Goal: Feedback & Contribution: Leave review/rating

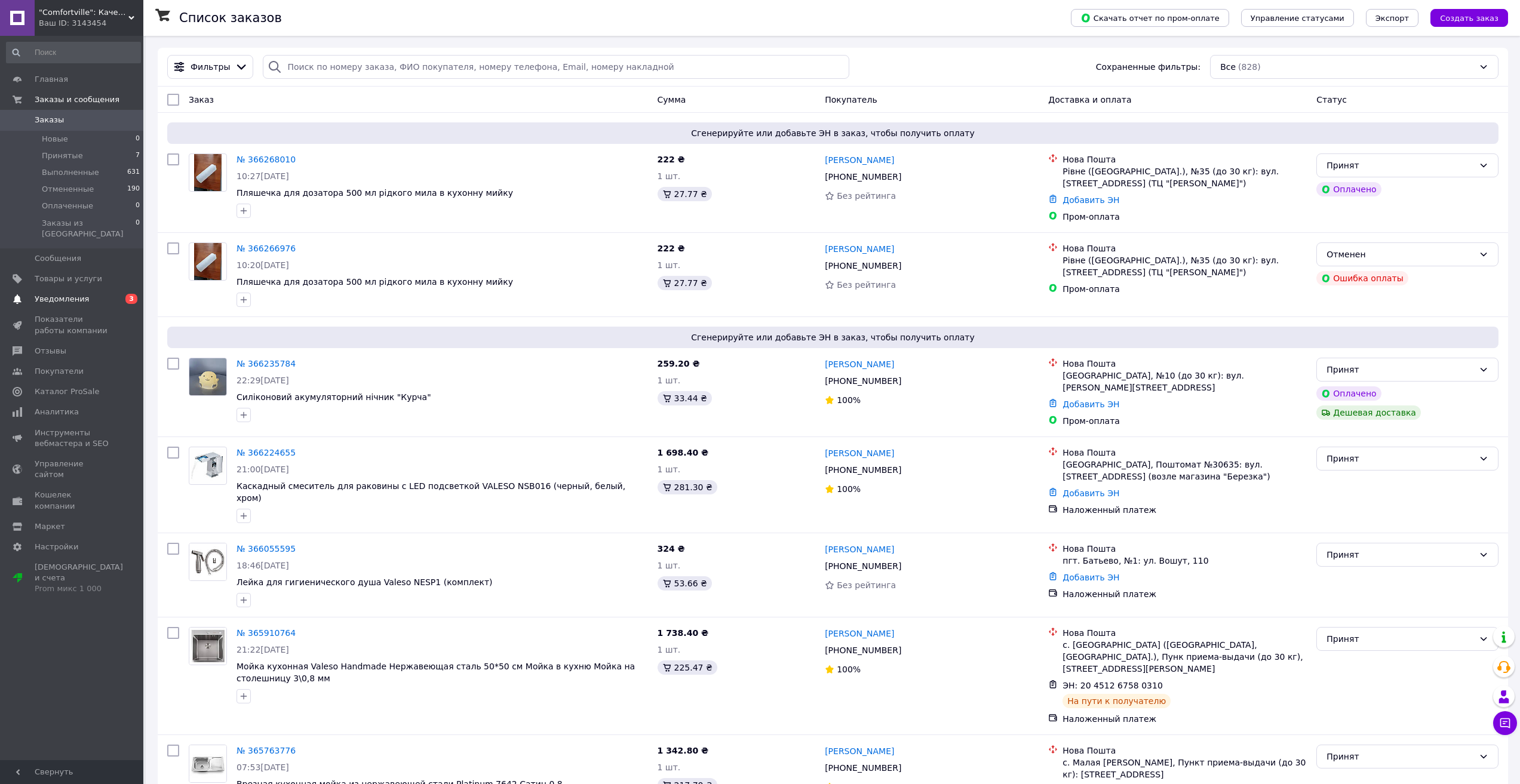
click at [70, 294] on span "Уведомления" at bounding box center [62, 299] width 55 height 11
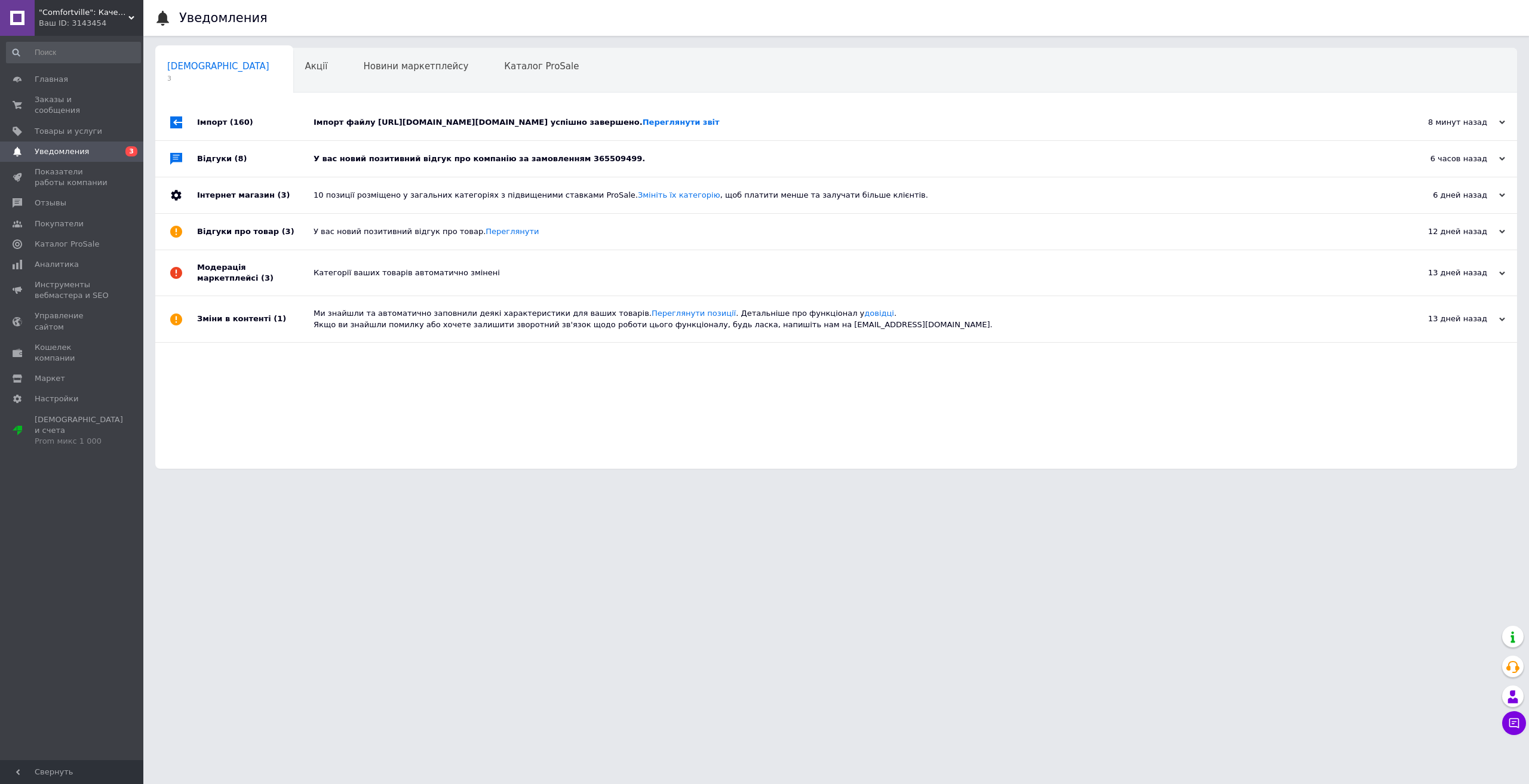
click at [396, 152] on div "У вас новий позитивний відгук про компанію за замовленням 365509499." at bounding box center [849, 158] width 1072 height 36
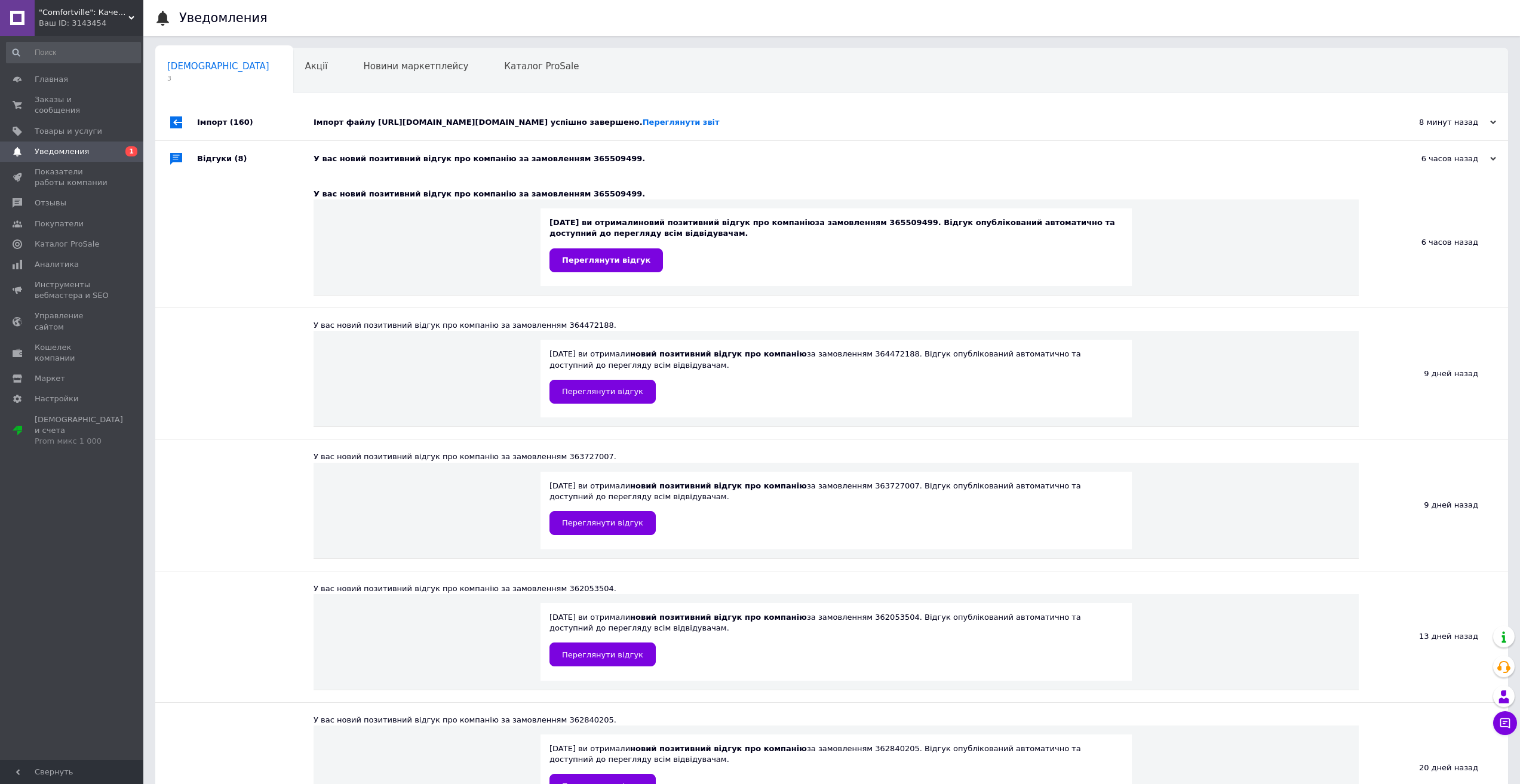
click at [398, 125] on div "Імпорт файлу [URL][DOMAIN_NAME][DOMAIN_NAME] успішно завершено. Переглянути звіт" at bounding box center [845, 122] width 1064 height 11
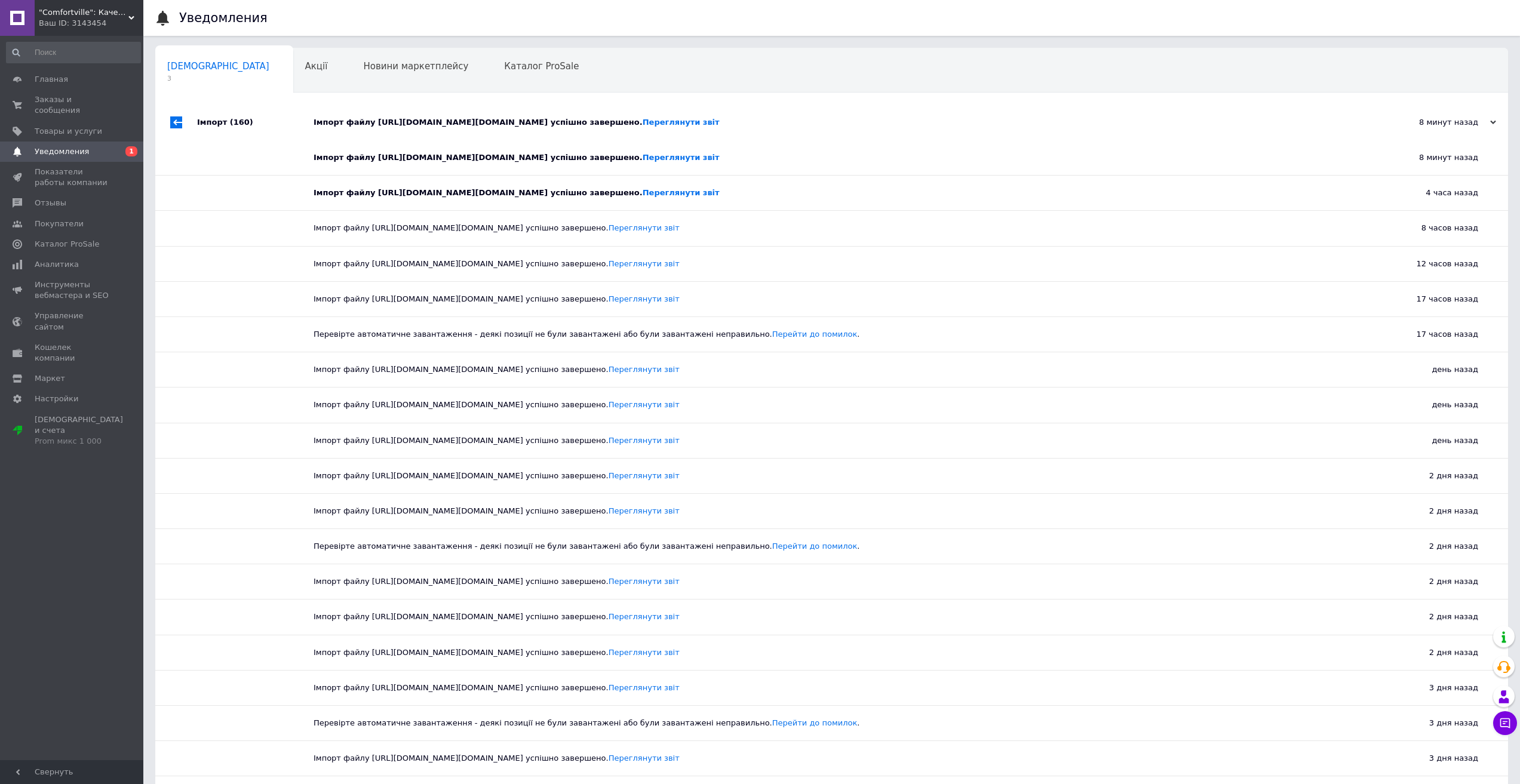
click at [398, 125] on div "Імпорт файлу [URL][DOMAIN_NAME][DOMAIN_NAME] успішно завершено. Переглянути звіт" at bounding box center [845, 122] width 1064 height 11
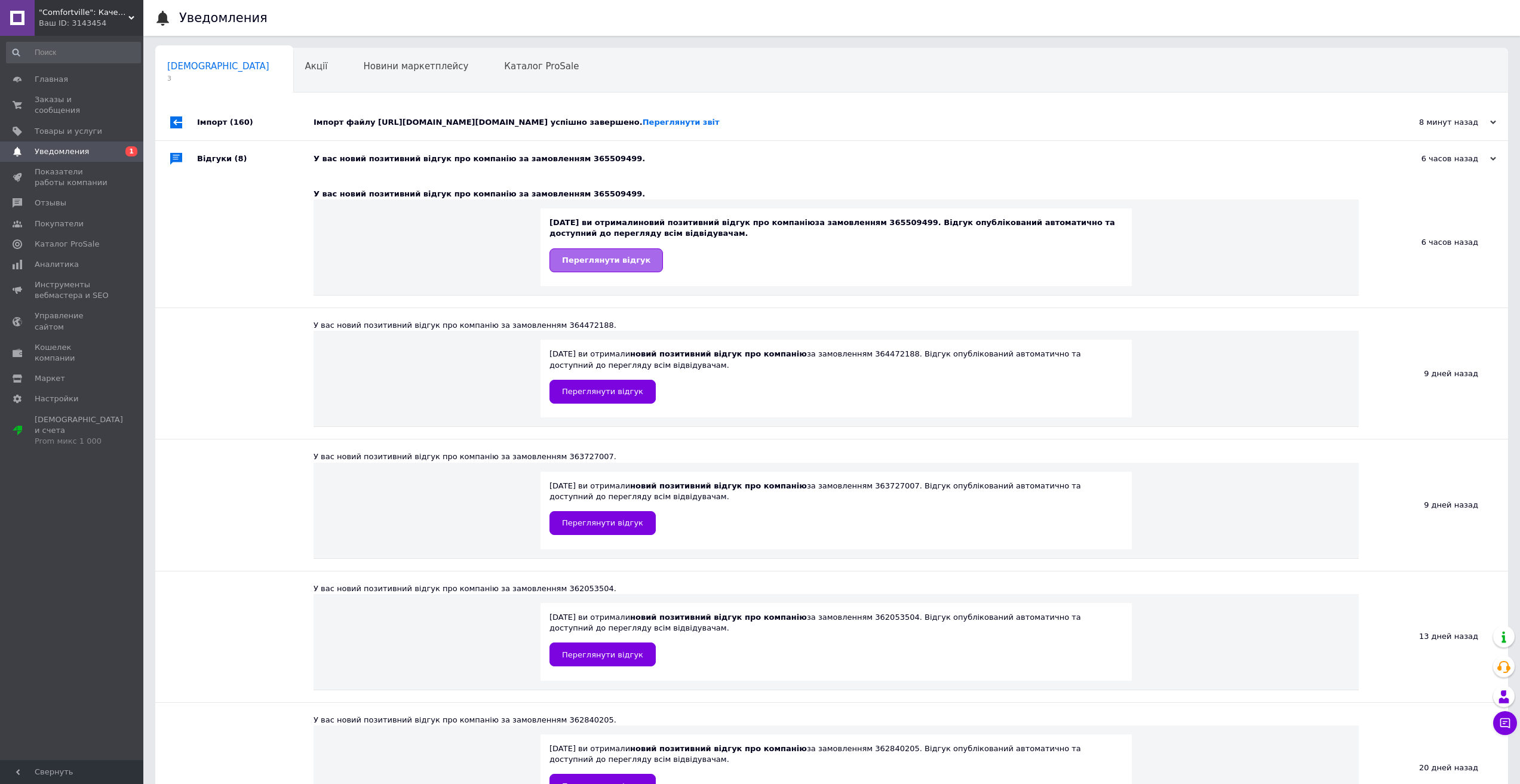
click at [599, 258] on span "Переглянути відгук" at bounding box center [606, 260] width 89 height 9
click at [363, 116] on div "Імпорт файлу [URL][DOMAIN_NAME][DOMAIN_NAME] успішно завершено. Переглянути звіт" at bounding box center [845, 122] width 1064 height 36
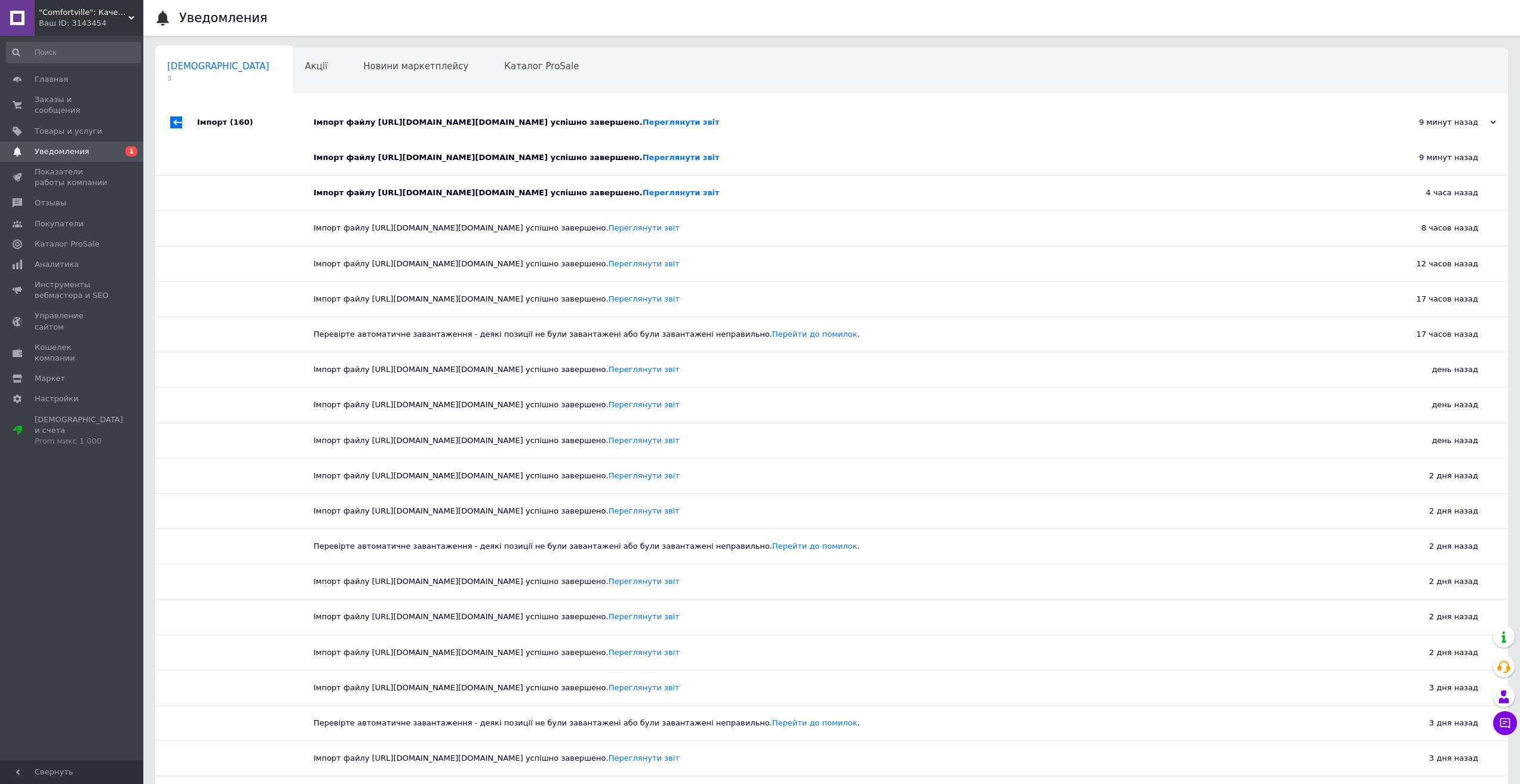
click at [352, 116] on div "Імпорт файлу [URL][DOMAIN_NAME][DOMAIN_NAME] успішно завершено. Переглянути звіт" at bounding box center [845, 122] width 1064 height 36
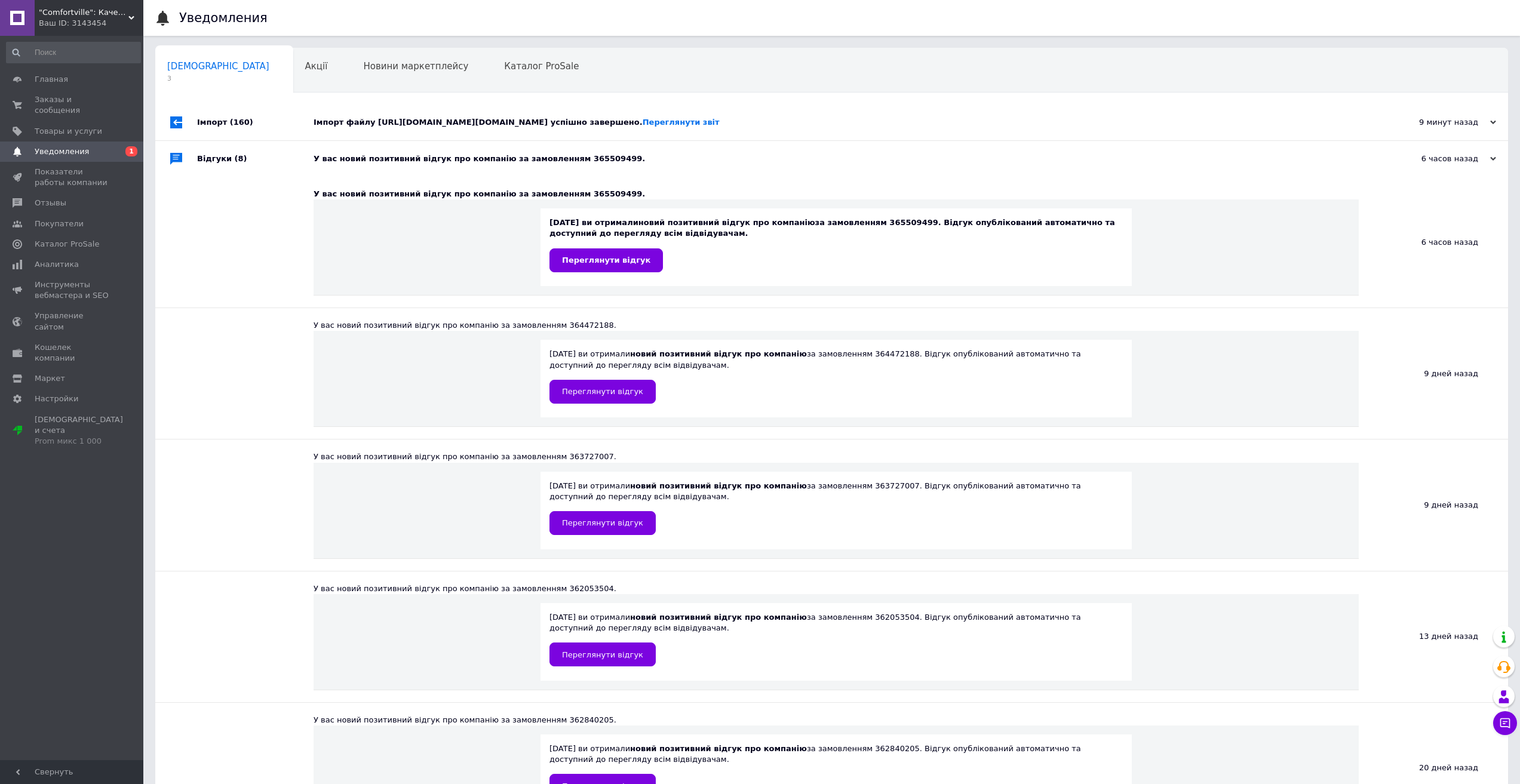
click at [338, 159] on div "У вас новий позитивний відгук про компанію за замовленням 365509499." at bounding box center [845, 158] width 1064 height 11
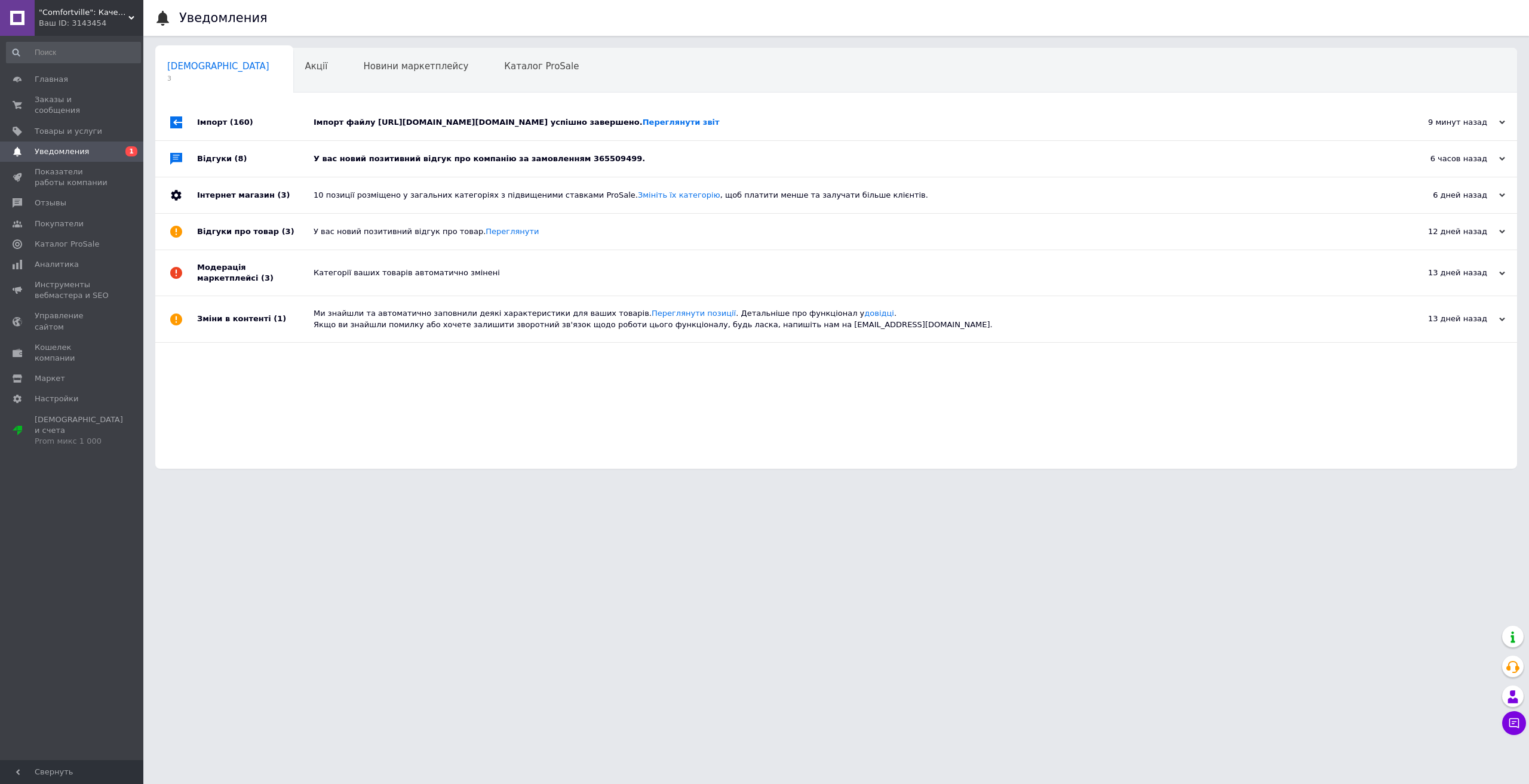
click at [349, 194] on div "10 позиції розміщено у загальних категоріях з підвищеними ставками ProSale. Змі…" at bounding box center [849, 194] width 1072 height 11
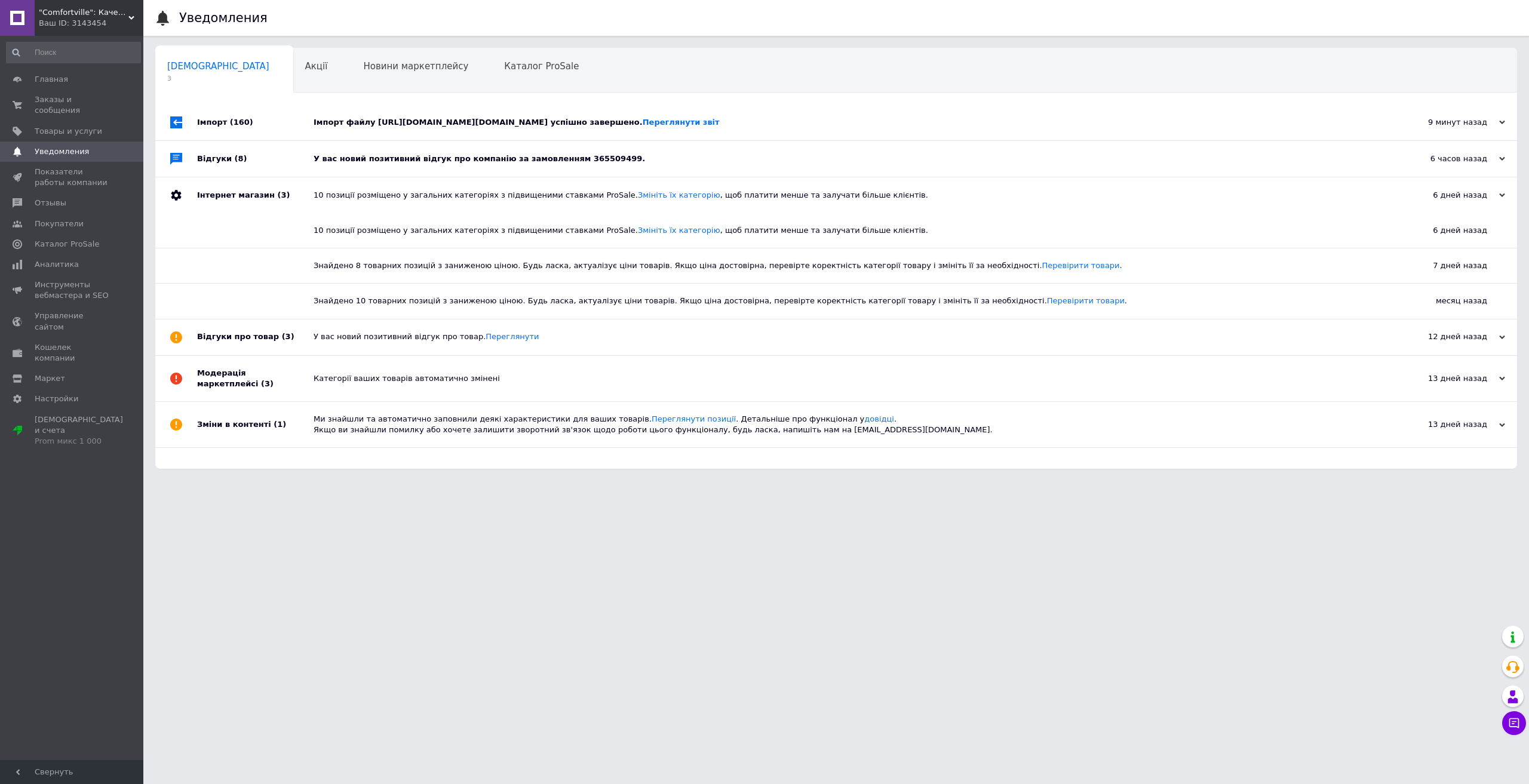
click at [349, 194] on div "10 позиції розміщено у загальних категоріях з підвищеними ставками ProSale. Змі…" at bounding box center [849, 194] width 1072 height 11
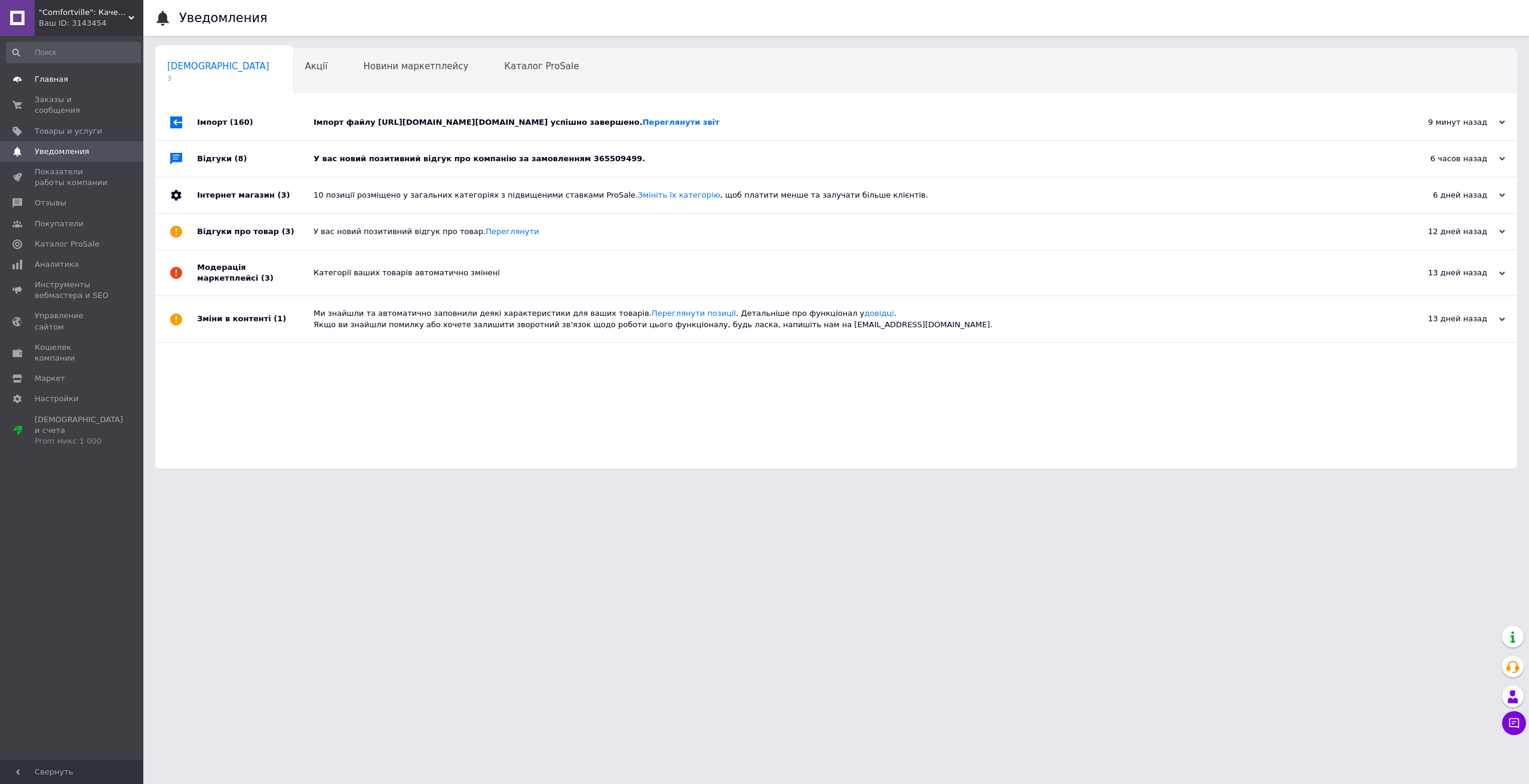
click at [53, 81] on span "Главная" at bounding box center [51, 79] width 33 height 11
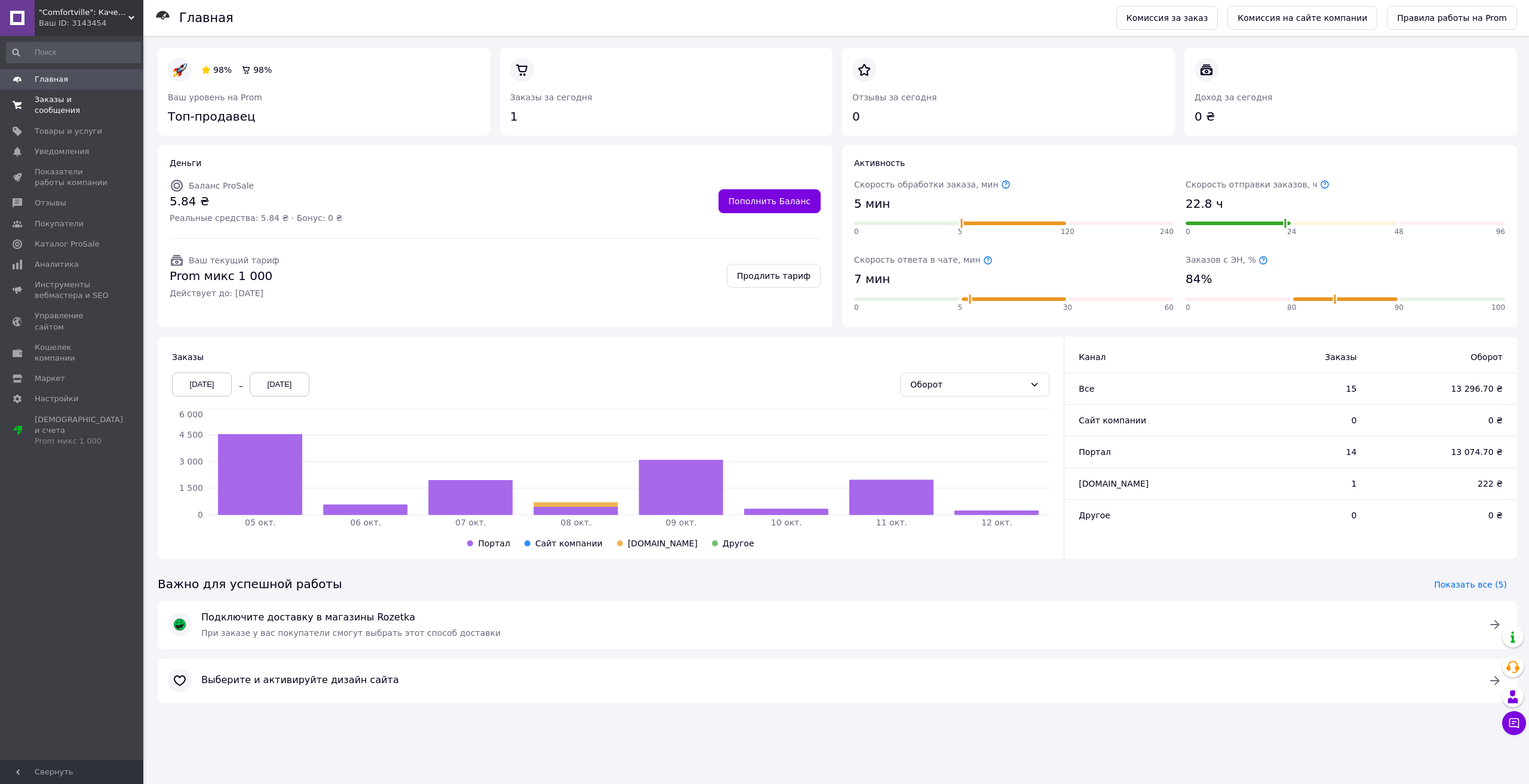
click at [49, 101] on span "Заказы и сообщения" at bounding box center [72, 105] width 76 height 21
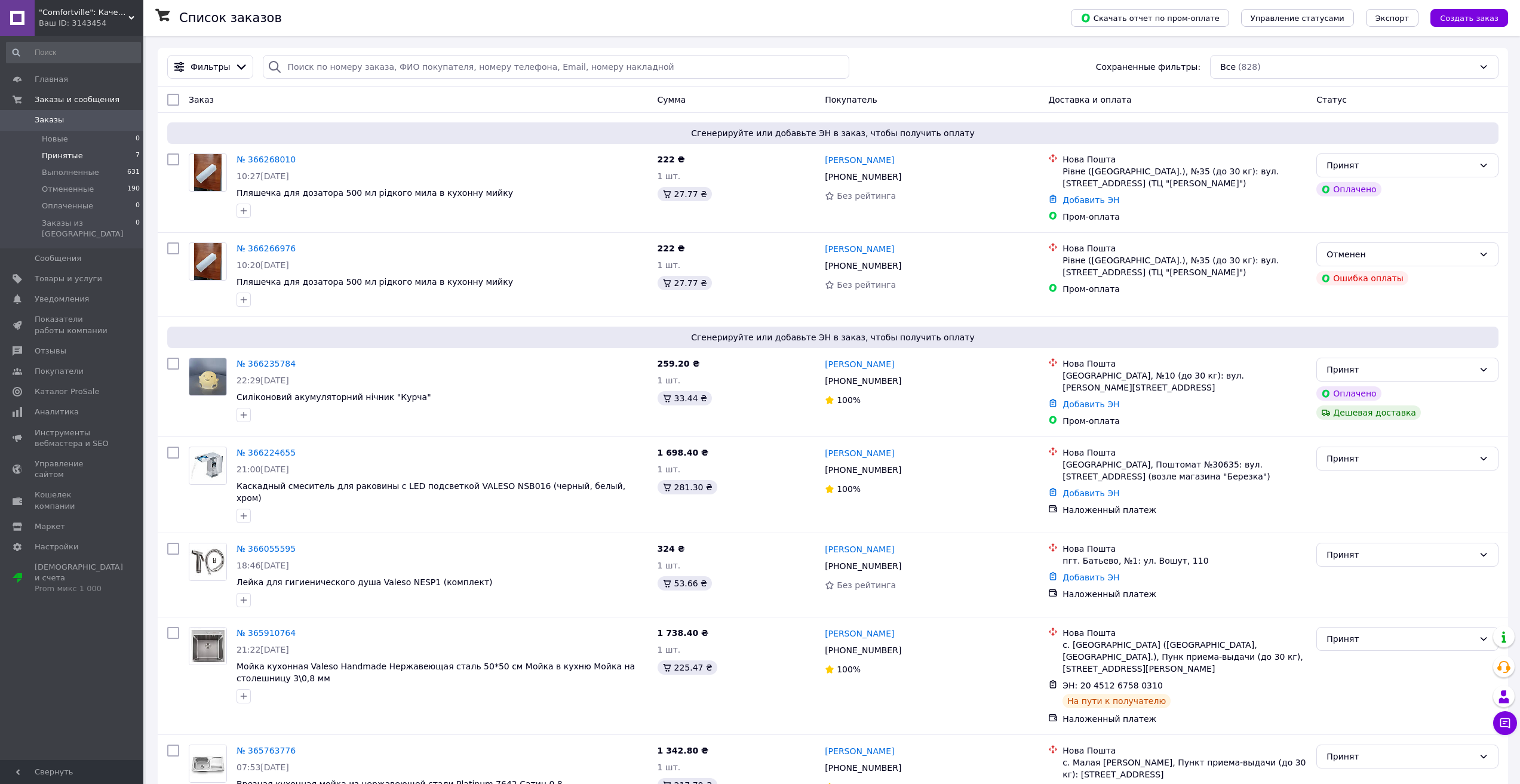
click at [65, 158] on span "Принятые" at bounding box center [63, 155] width 41 height 11
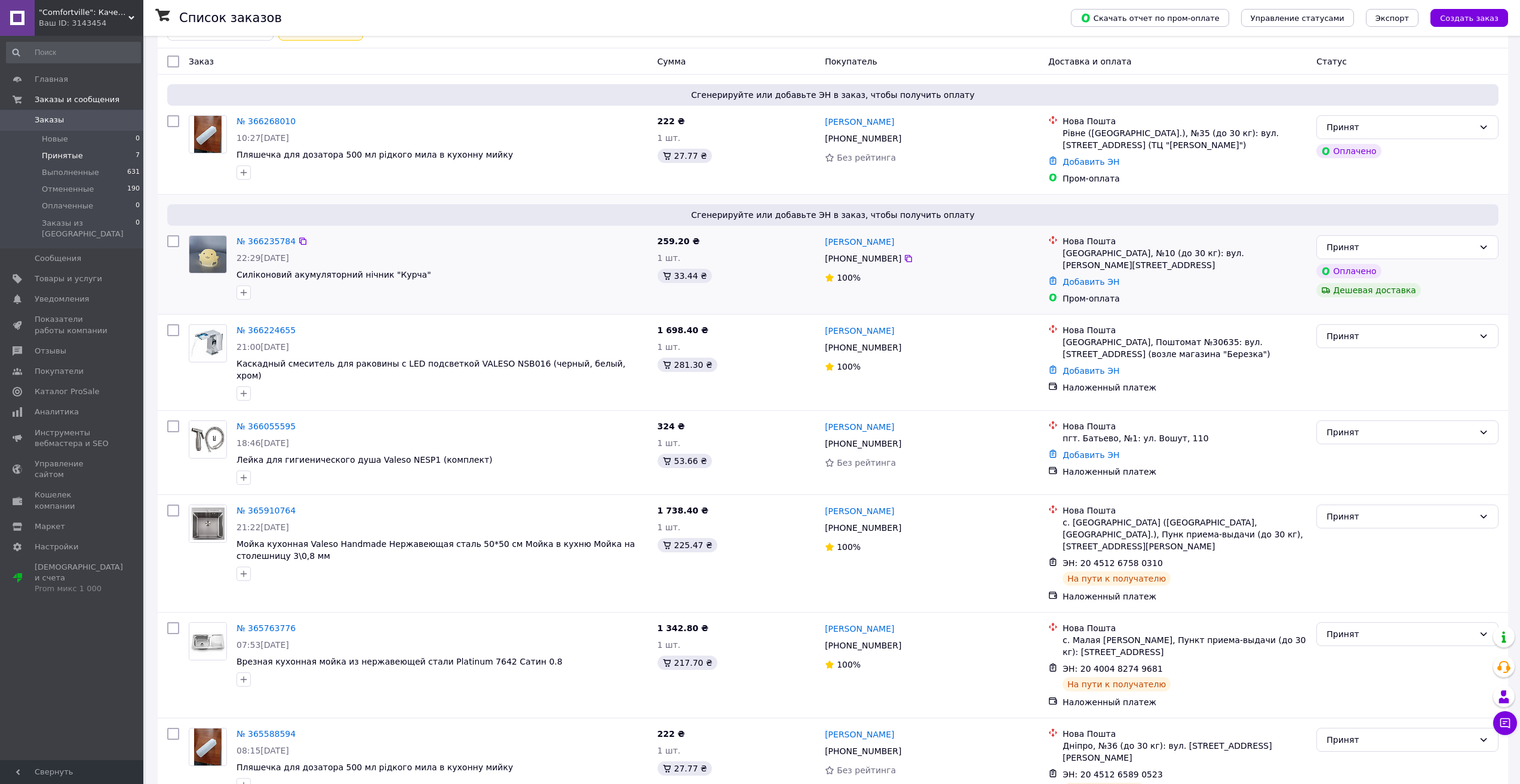
scroll to position [93, 0]
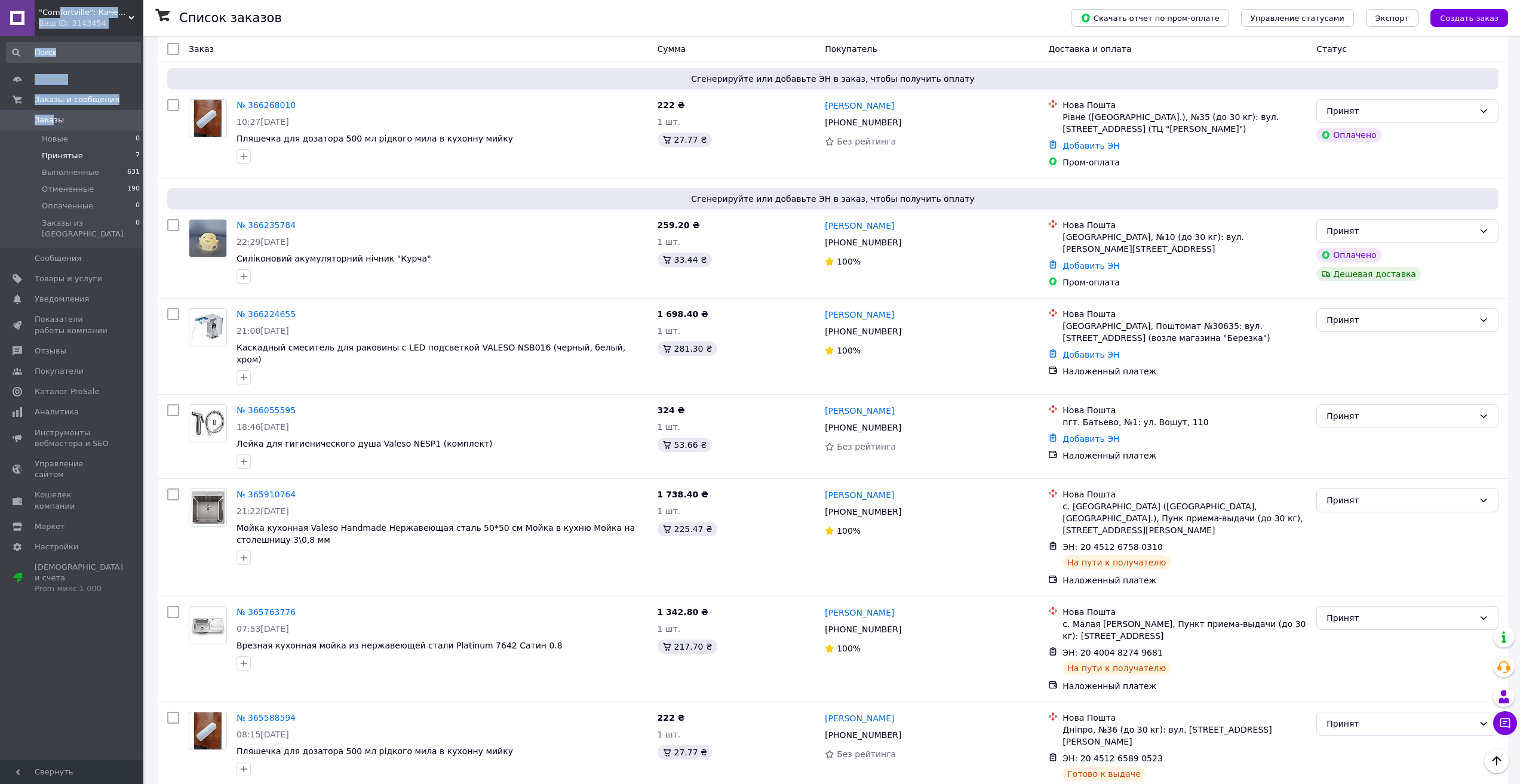
drag, startPoint x: 55, startPoint y: 17, endPoint x: 50, endPoint y: 117, distance: 100.1
click at [50, 117] on div ""Comfortville": Качественная сантехника для вашего дома! Ваш ID: 3143454 Сайт "…" at bounding box center [71, 392] width 144 height 784
click at [45, 121] on span "Заказы" at bounding box center [49, 119] width 29 height 11
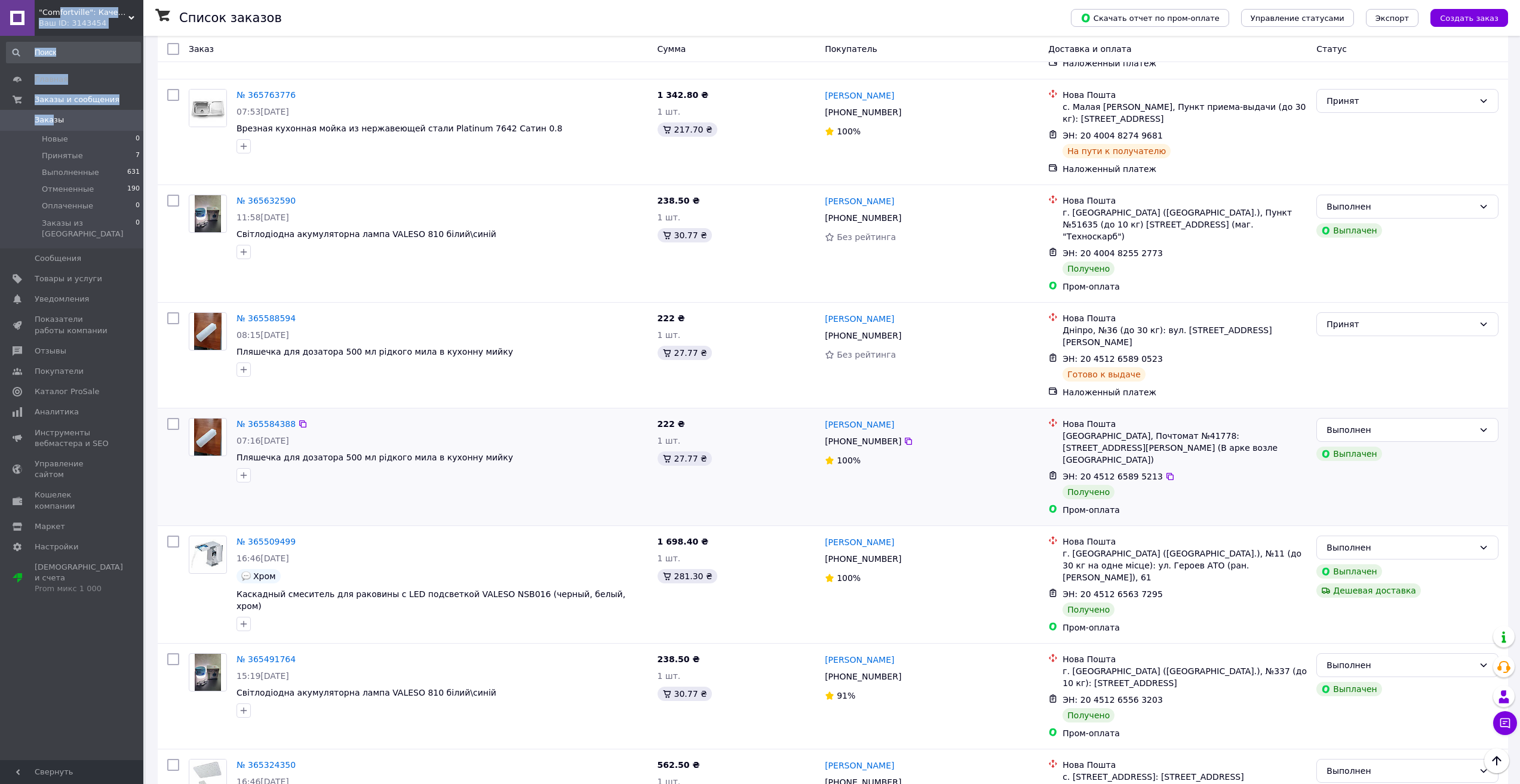
scroll to position [657, 0]
click at [868, 535] on link "[PERSON_NAME]" at bounding box center [860, 541] width 69 height 12
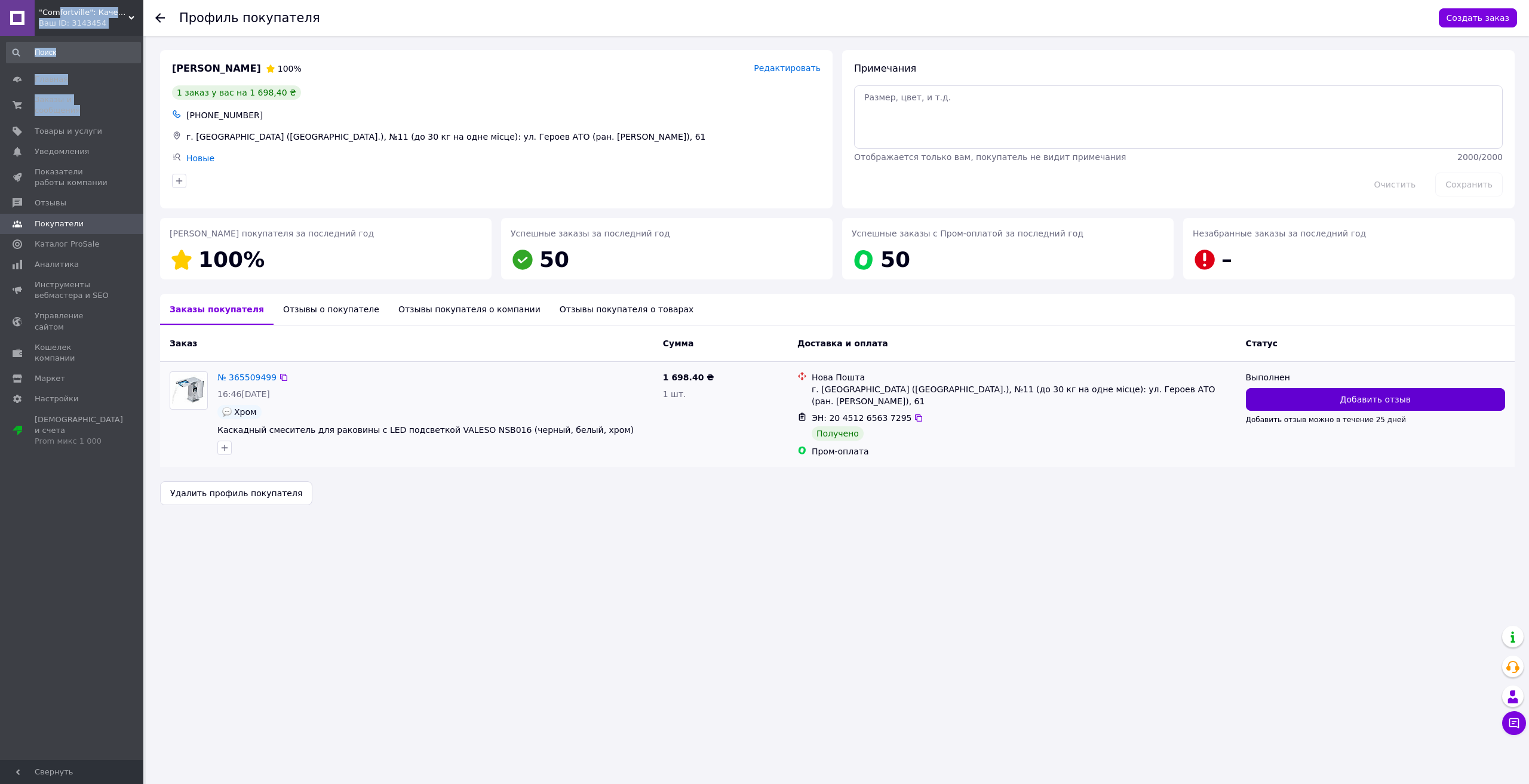
click at [1350, 398] on span "Добавить отзыв" at bounding box center [1375, 399] width 70 height 12
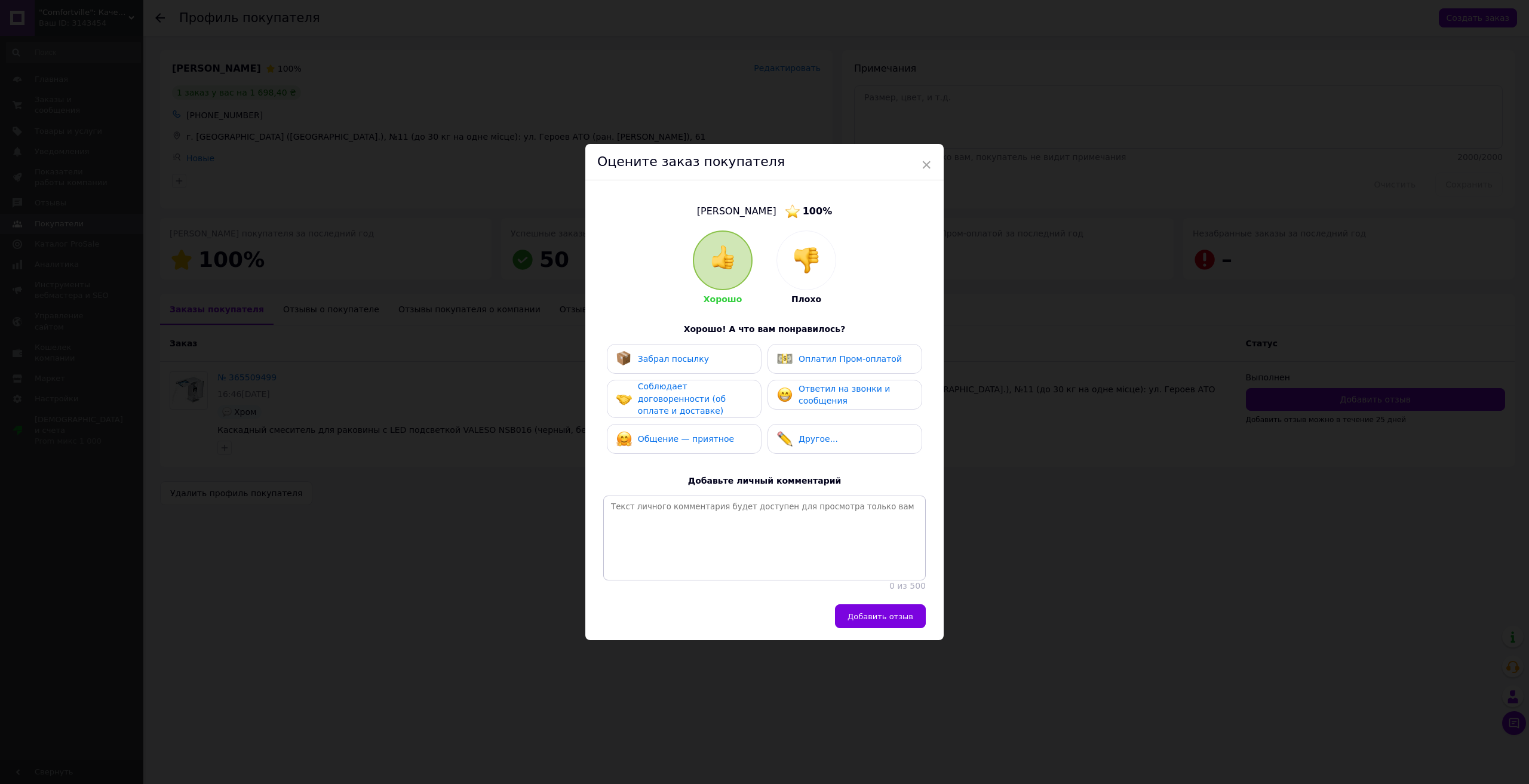
click at [703, 355] on div "Забрал посылку" at bounding box center [683, 359] width 136 height 16
drag, startPoint x: 709, startPoint y: 394, endPoint x: 703, endPoint y: 407, distance: 14.3
click at [709, 396] on span "Соблюдает договоренности (об оплате и доставке)" at bounding box center [682, 398] width 88 height 34
click at [695, 434] on span "Общение — приятное" at bounding box center [685, 439] width 96 height 10
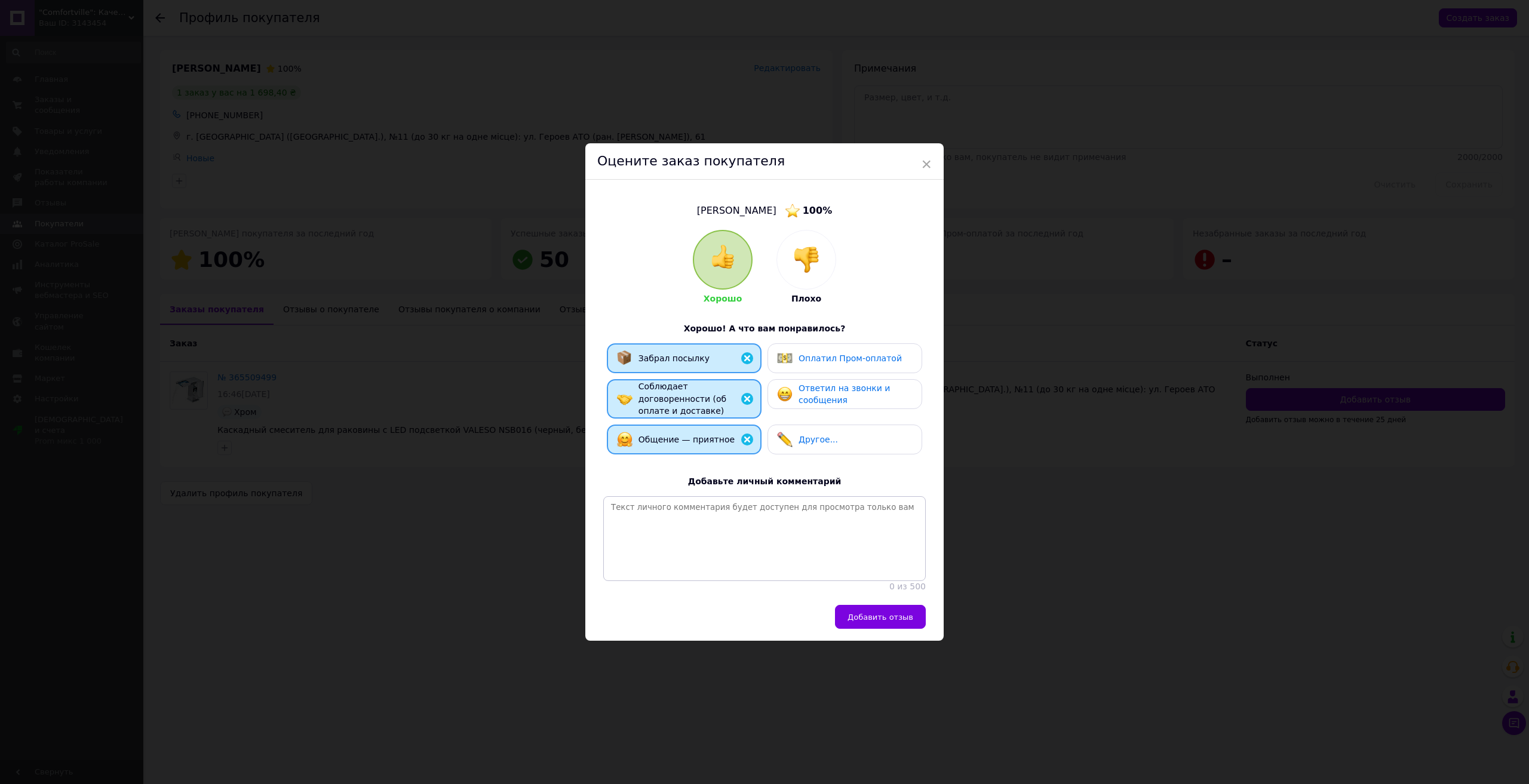
drag, startPoint x: 819, startPoint y: 364, endPoint x: 827, endPoint y: 392, distance: 29.1
click at [819, 363] on div "Оплатил Пром-оплатой" at bounding box center [840, 358] width 125 height 16
click at [866, 618] on span "Добавить отзыв" at bounding box center [880, 616] width 65 height 9
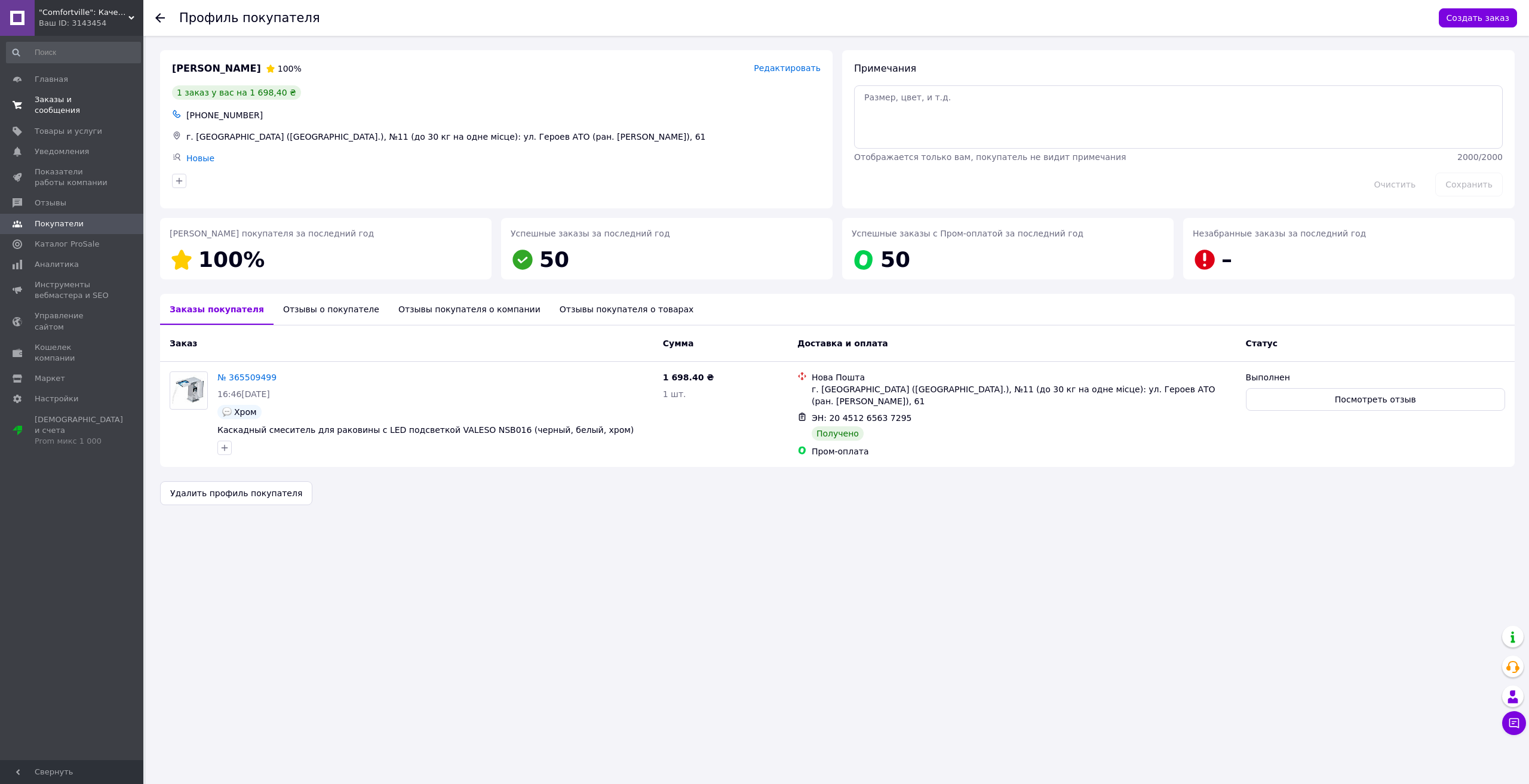
click at [73, 103] on span "Заказы и сообщения" at bounding box center [72, 105] width 76 height 21
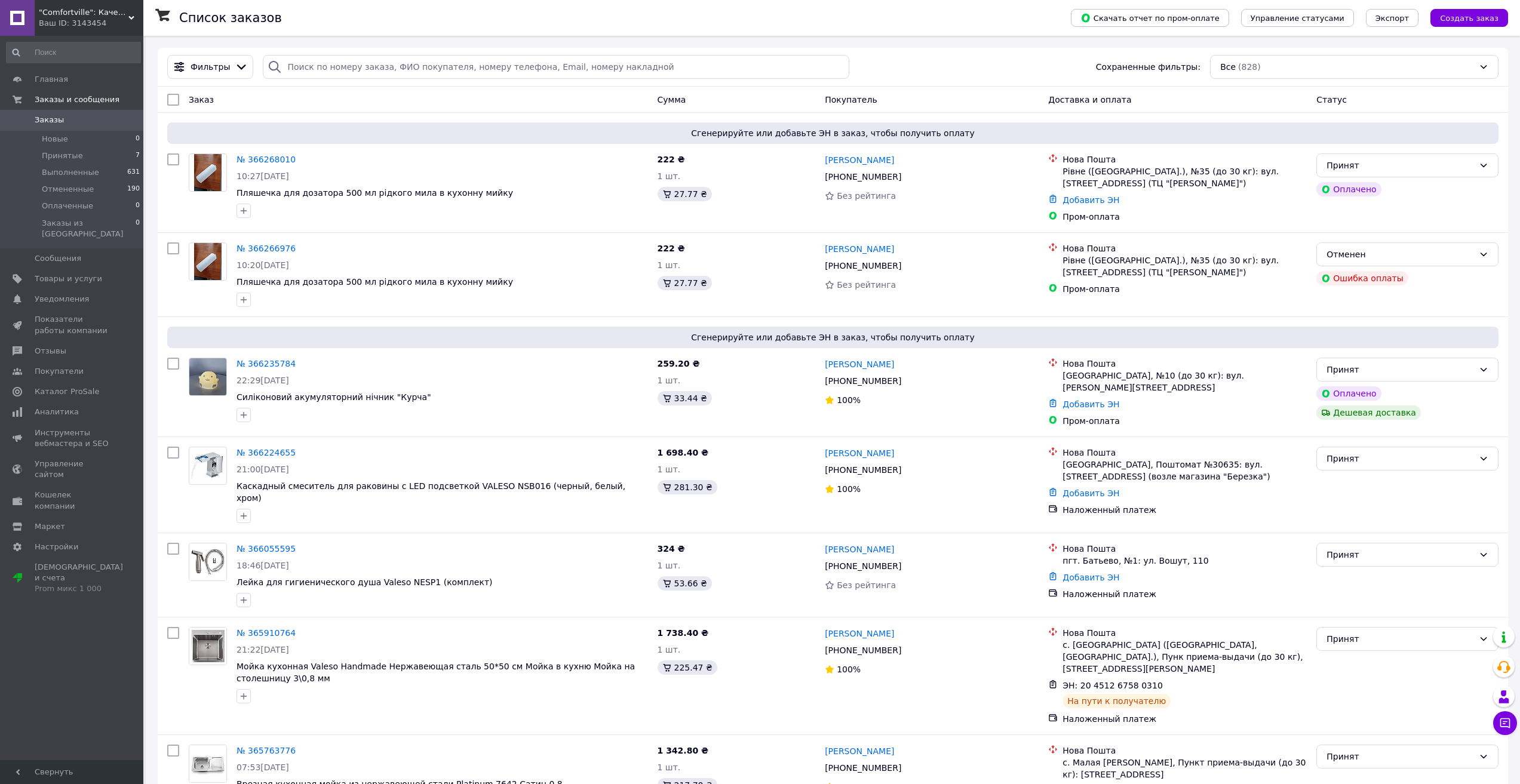
click at [66, 19] on div ""Comfortville": Качественная сантехника для вашего дома! Ваш ID: 3143454" at bounding box center [88, 18] width 108 height 36
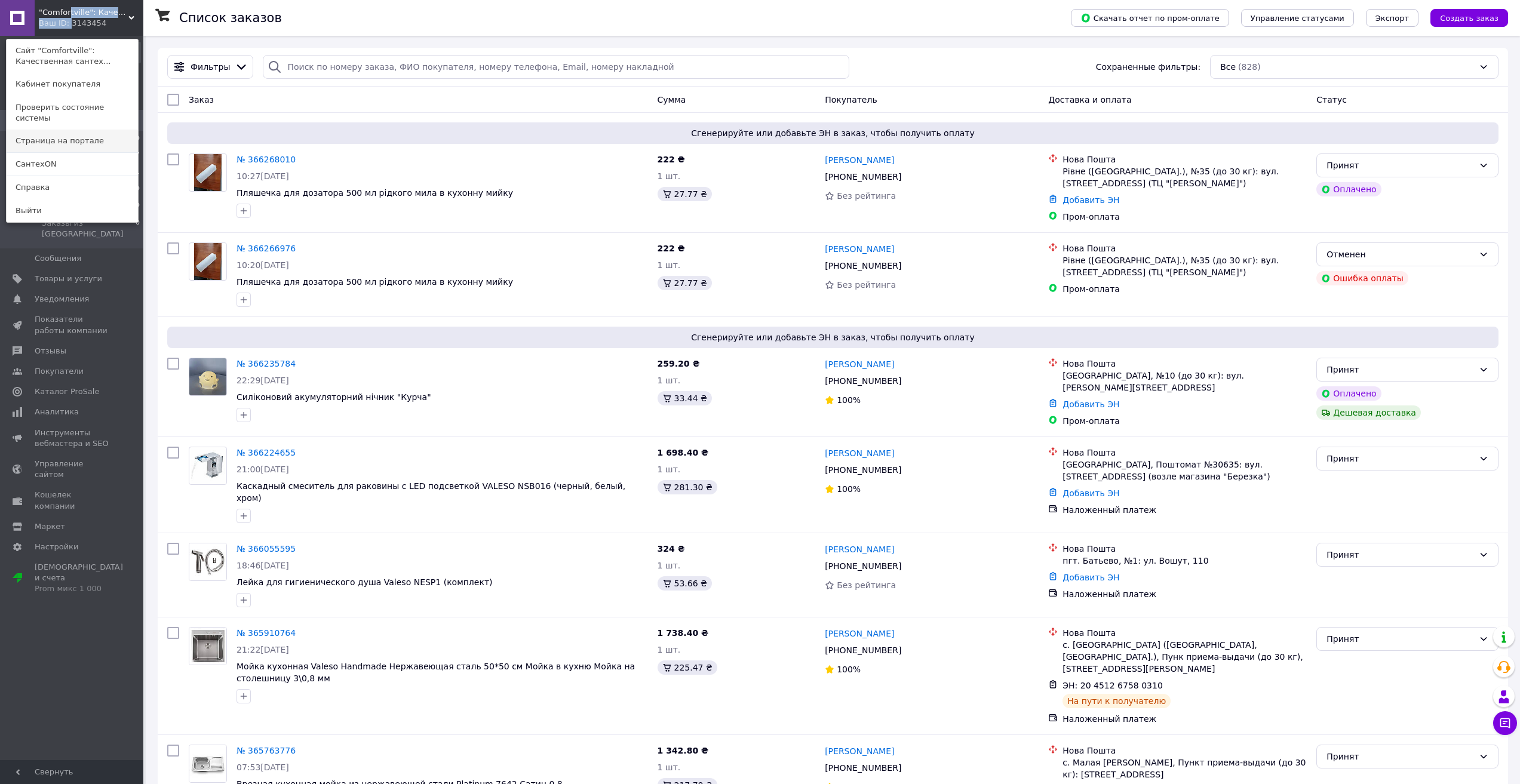
click at [70, 130] on link "Страница на портале" at bounding box center [72, 141] width 132 height 22
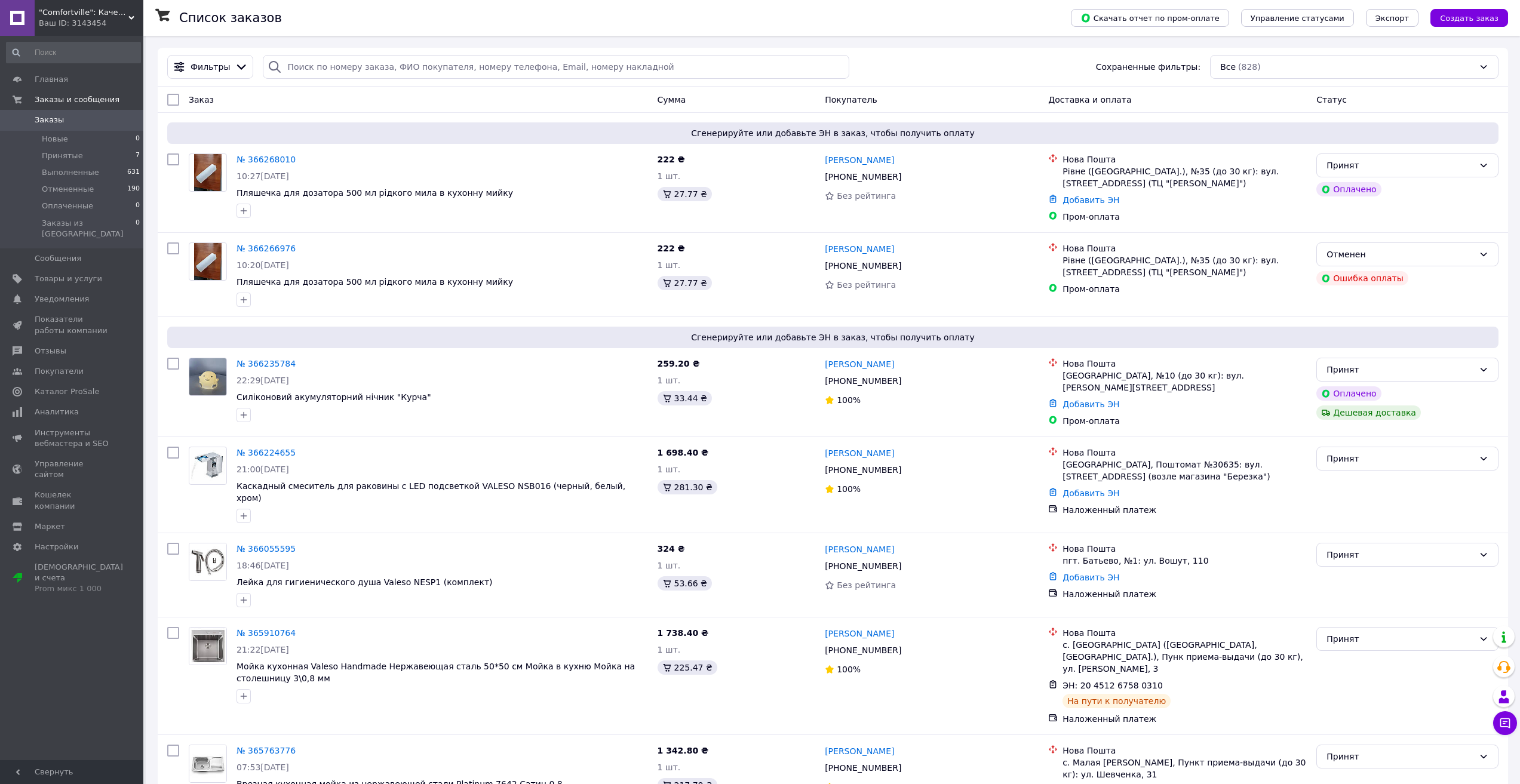
click at [53, 21] on div "Ваш ID: 3143454" at bounding box center [91, 22] width 105 height 11
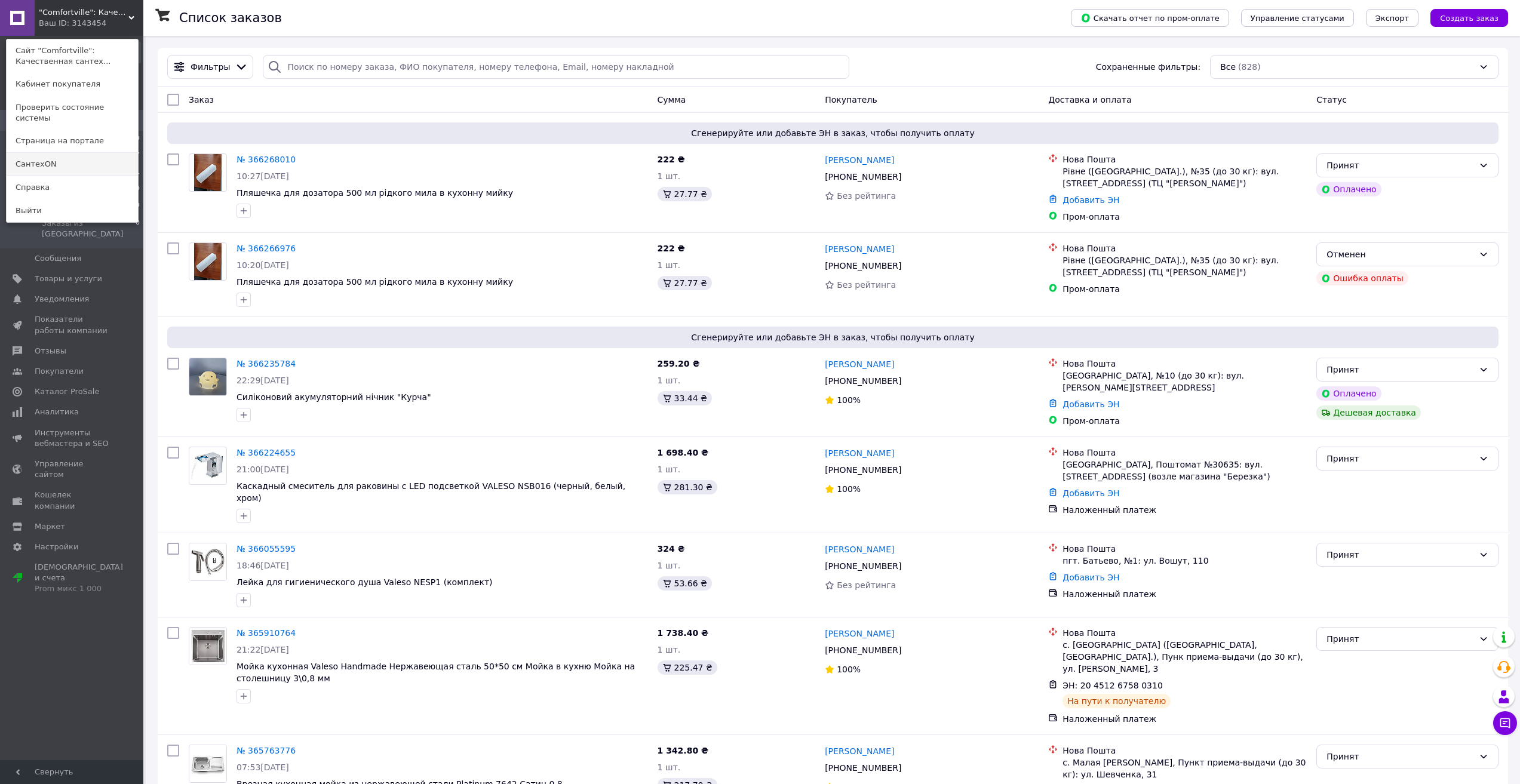
click at [42, 157] on link "СантехON" at bounding box center [72, 164] width 132 height 22
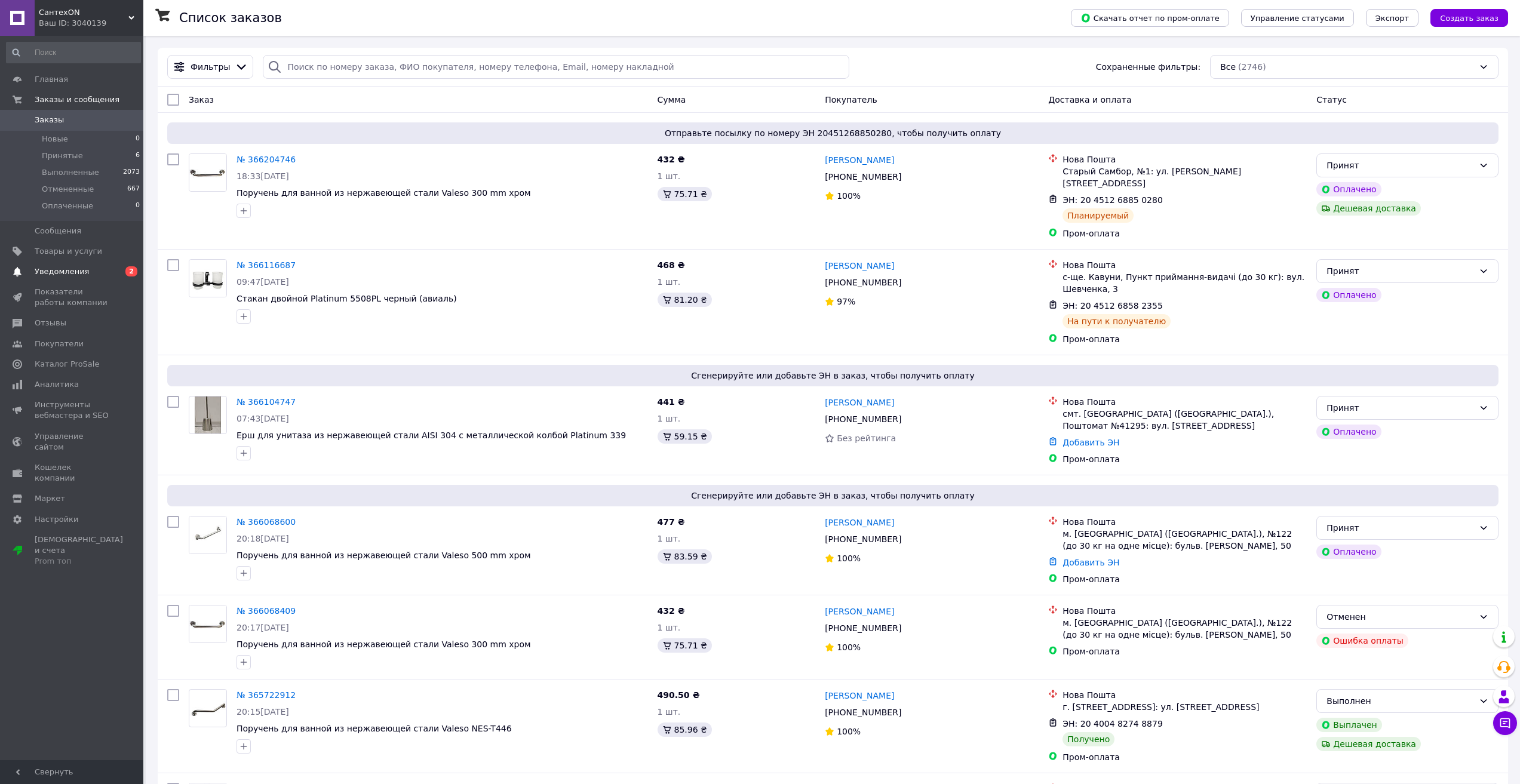
click at [76, 272] on span "Уведомления" at bounding box center [62, 271] width 55 height 11
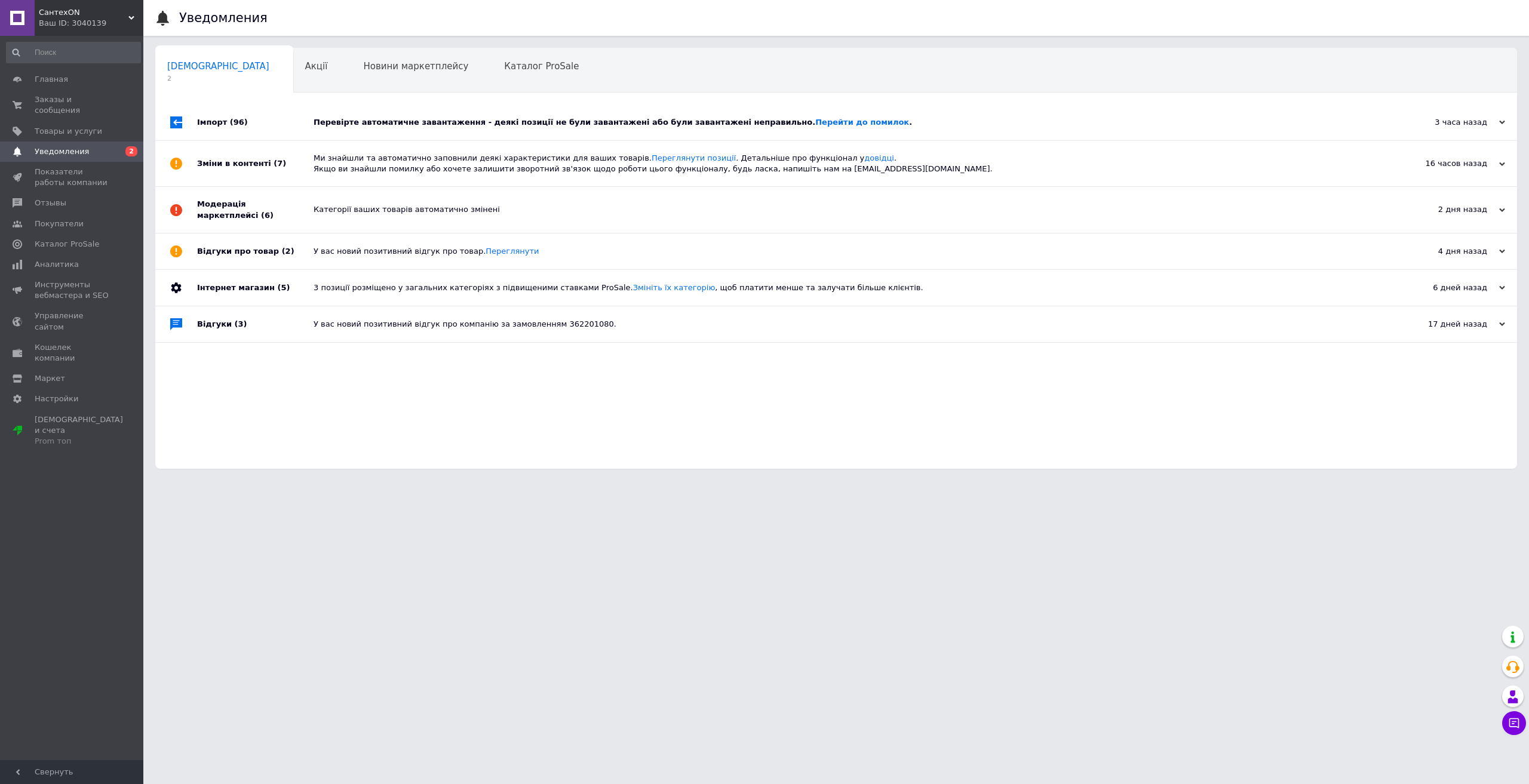
click at [372, 128] on div "Перевірте автоматичне завантаження - деякі позиції не були завантажені або були…" at bounding box center [849, 122] width 1072 height 36
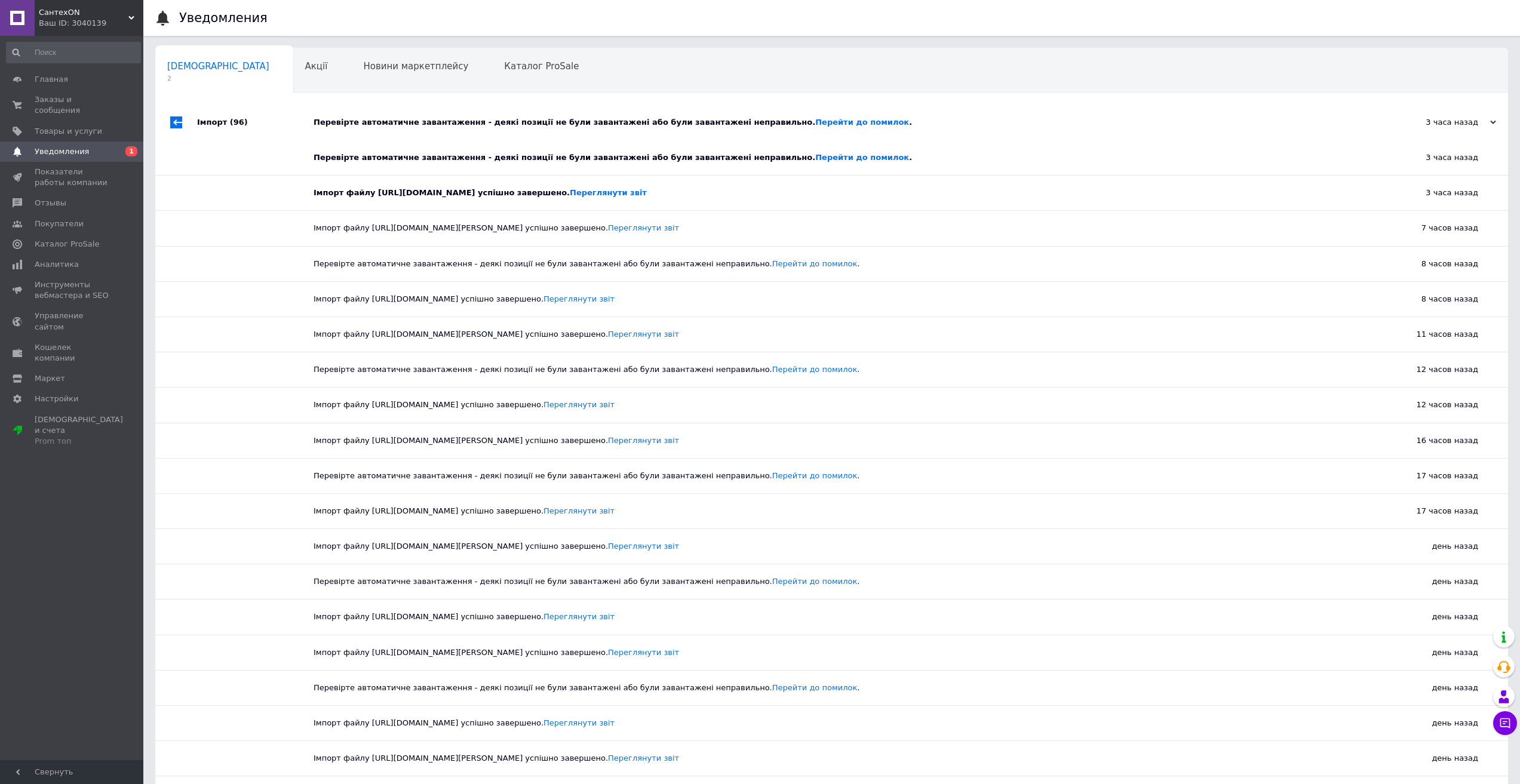
click at [372, 128] on div "Перевірте автоматичне завантаження - деякі позиції не були завантажені або були…" at bounding box center [845, 122] width 1064 height 36
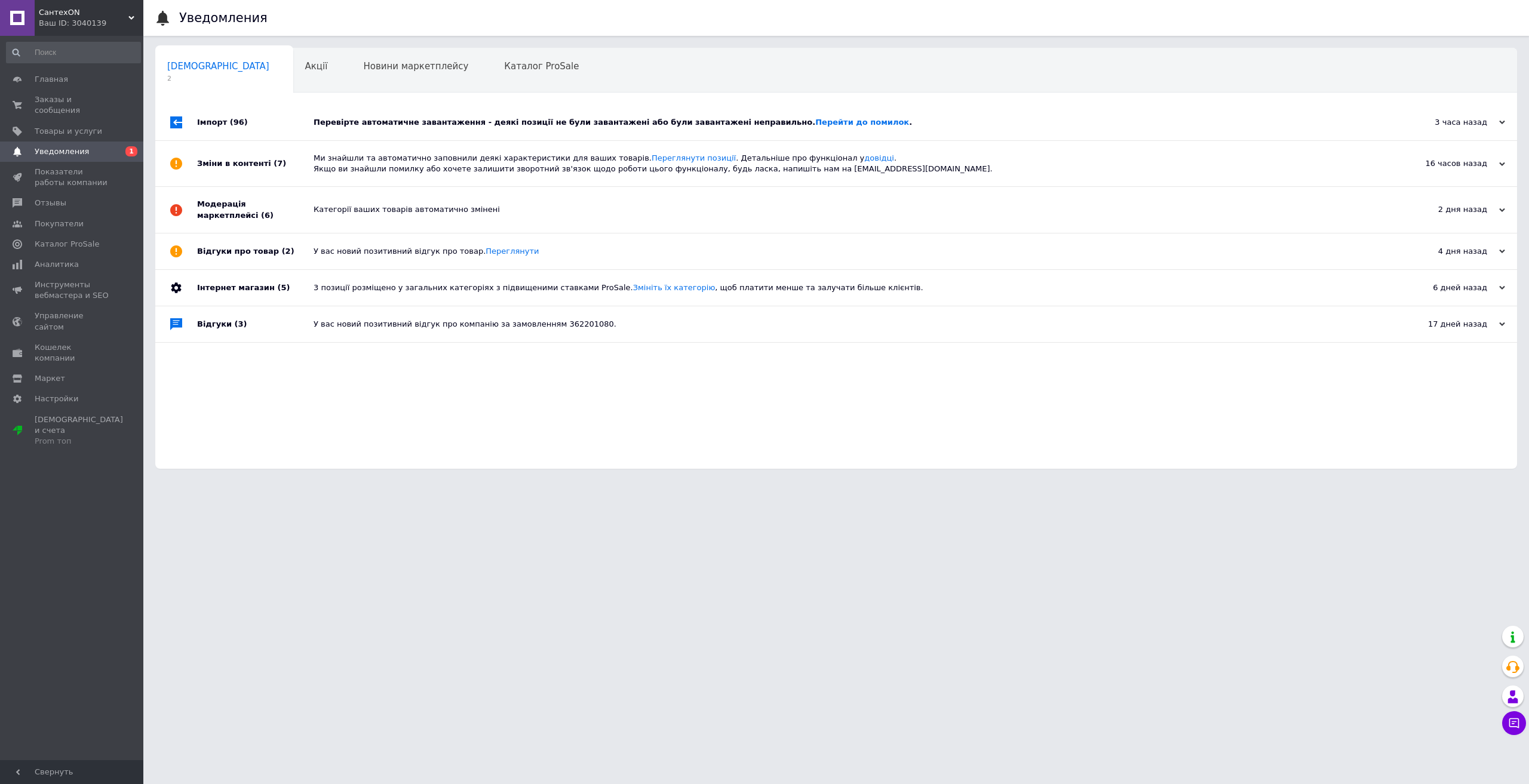
click at [385, 162] on div "Ми знайшли та автоматично заповнили деякі характеристики для ваших товарів. Пер…" at bounding box center [849, 164] width 1072 height 21
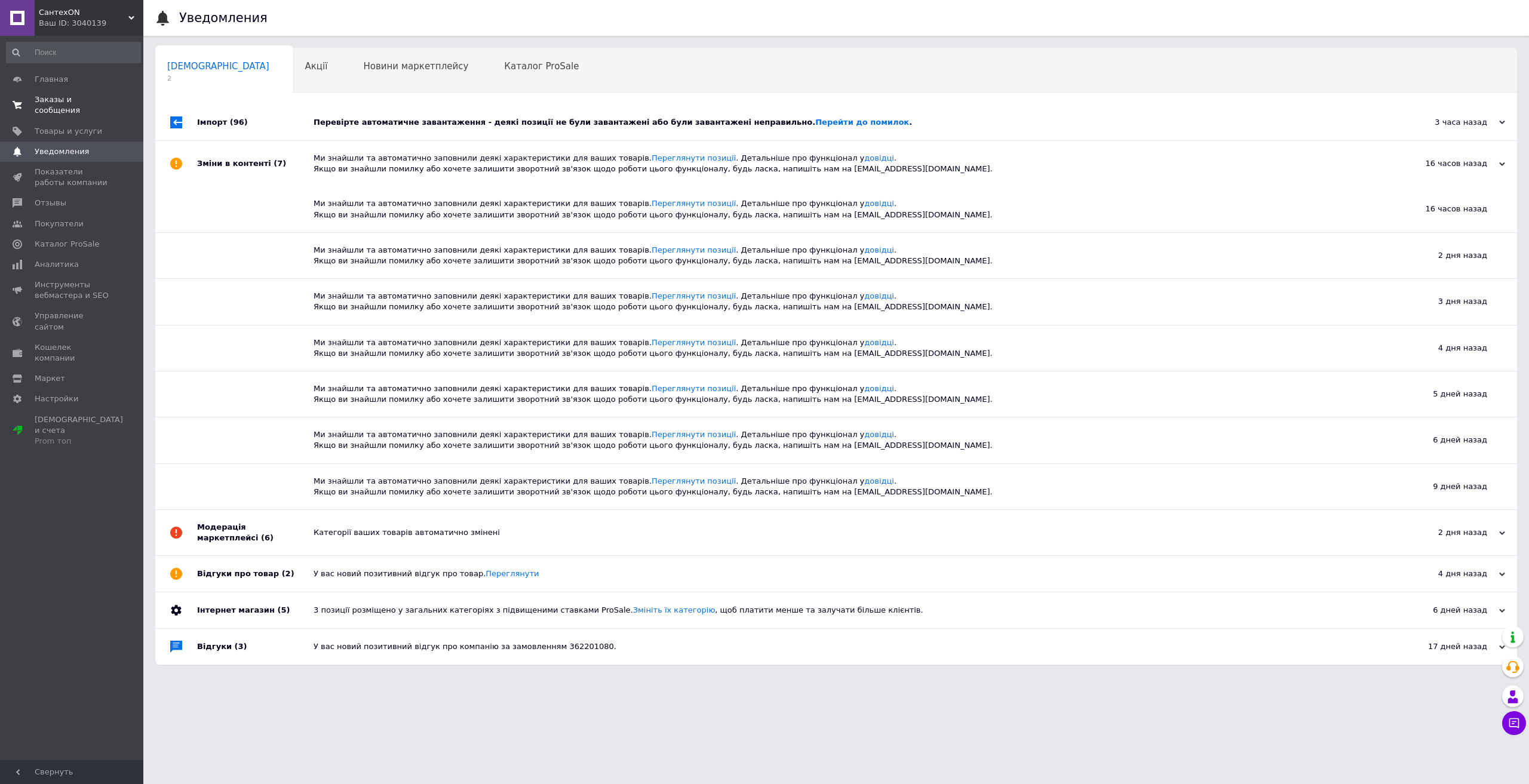
click at [83, 99] on span "Заказы и сообщения" at bounding box center [72, 105] width 76 height 21
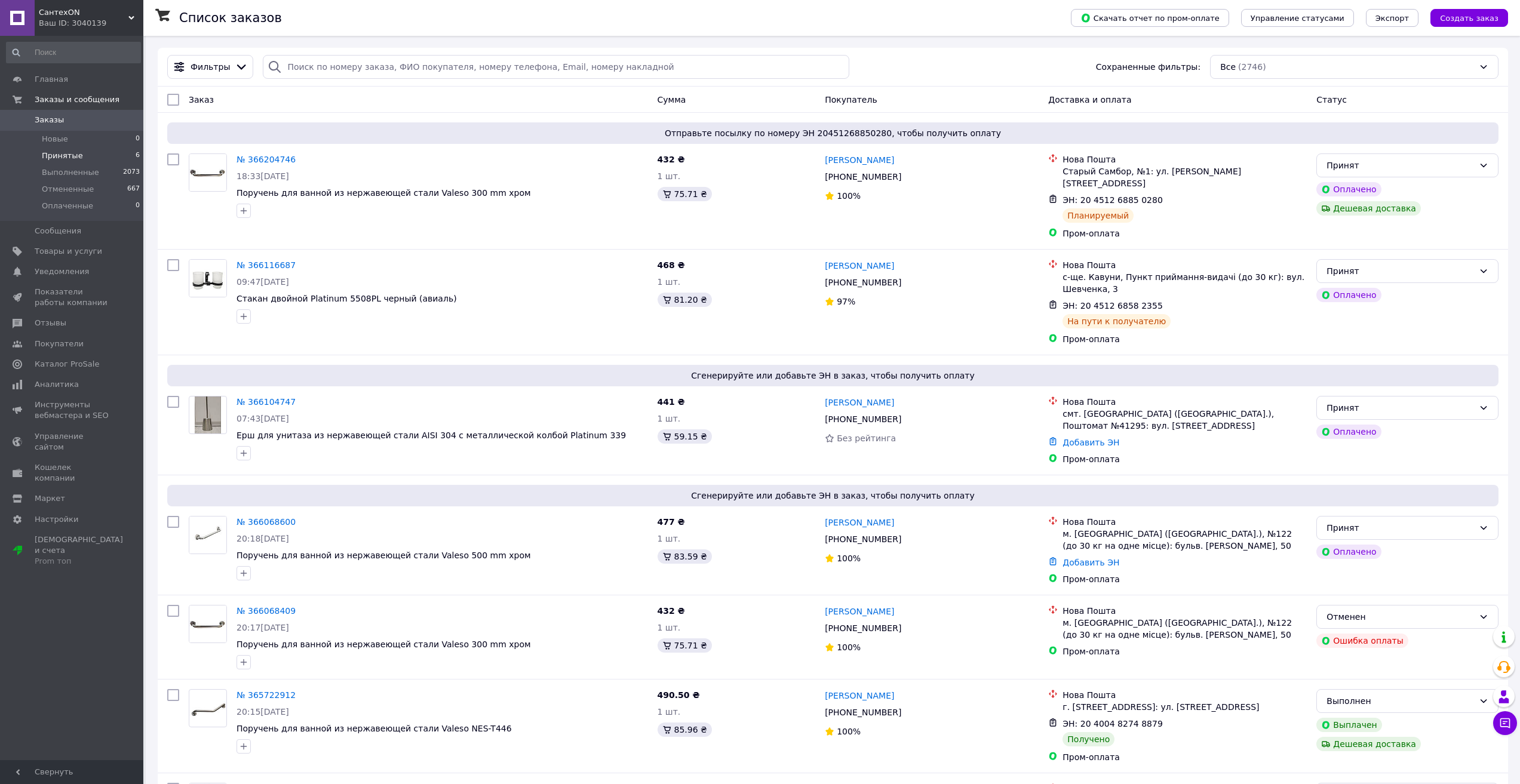
click at [53, 159] on span "Принятые" at bounding box center [63, 155] width 41 height 11
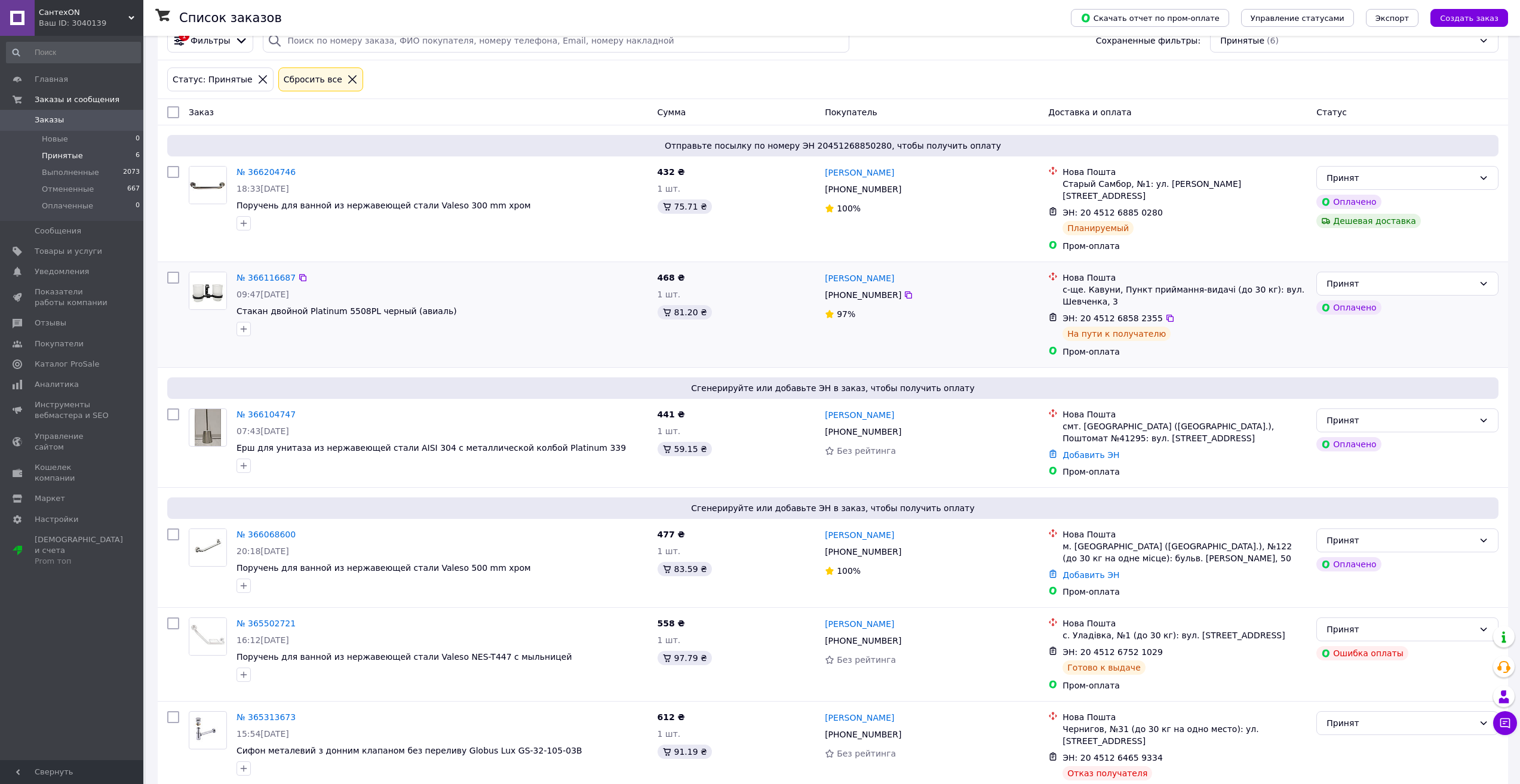
scroll to position [50, 0]
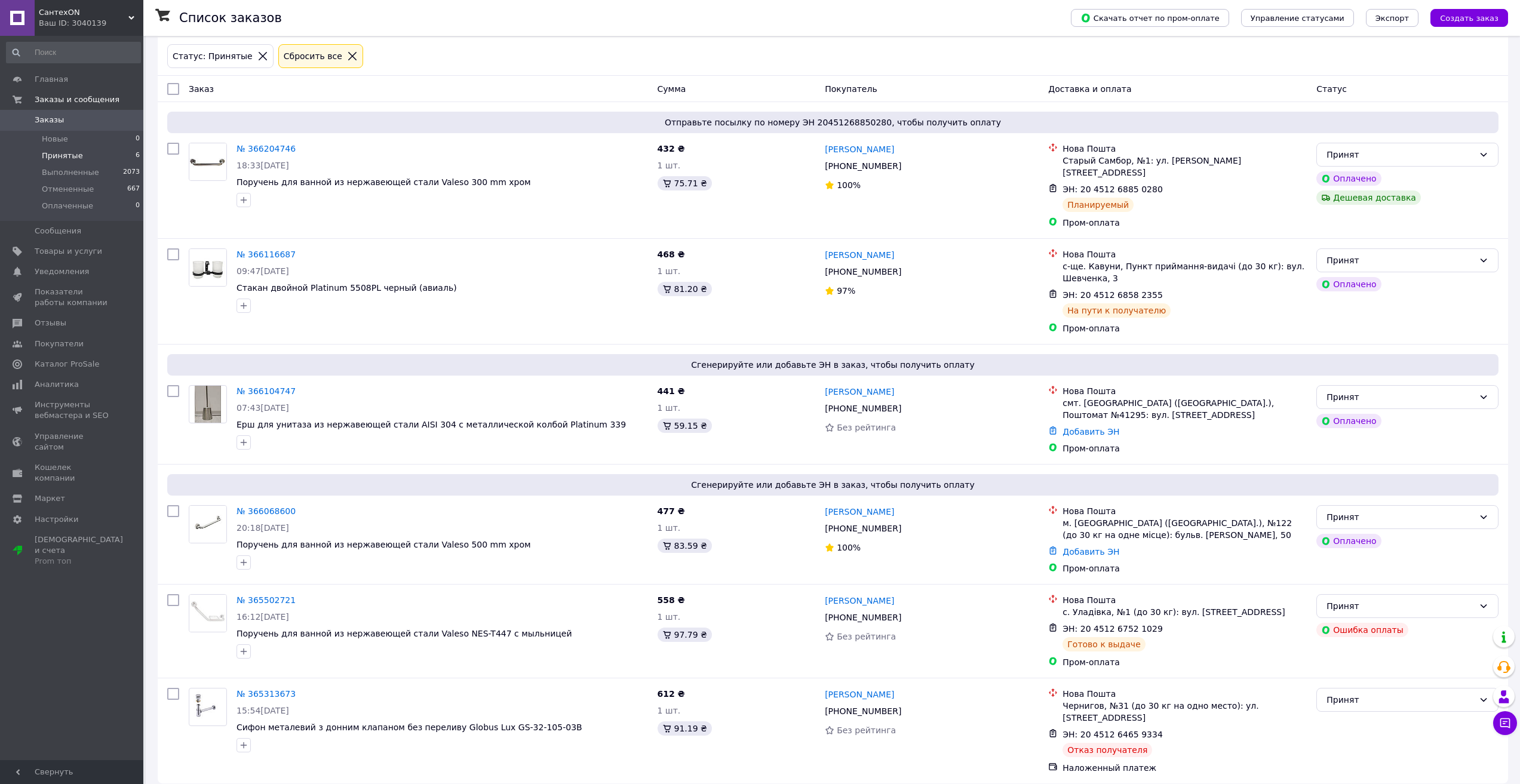
click at [63, 14] on span "СантехON" at bounding box center [84, 12] width 90 height 11
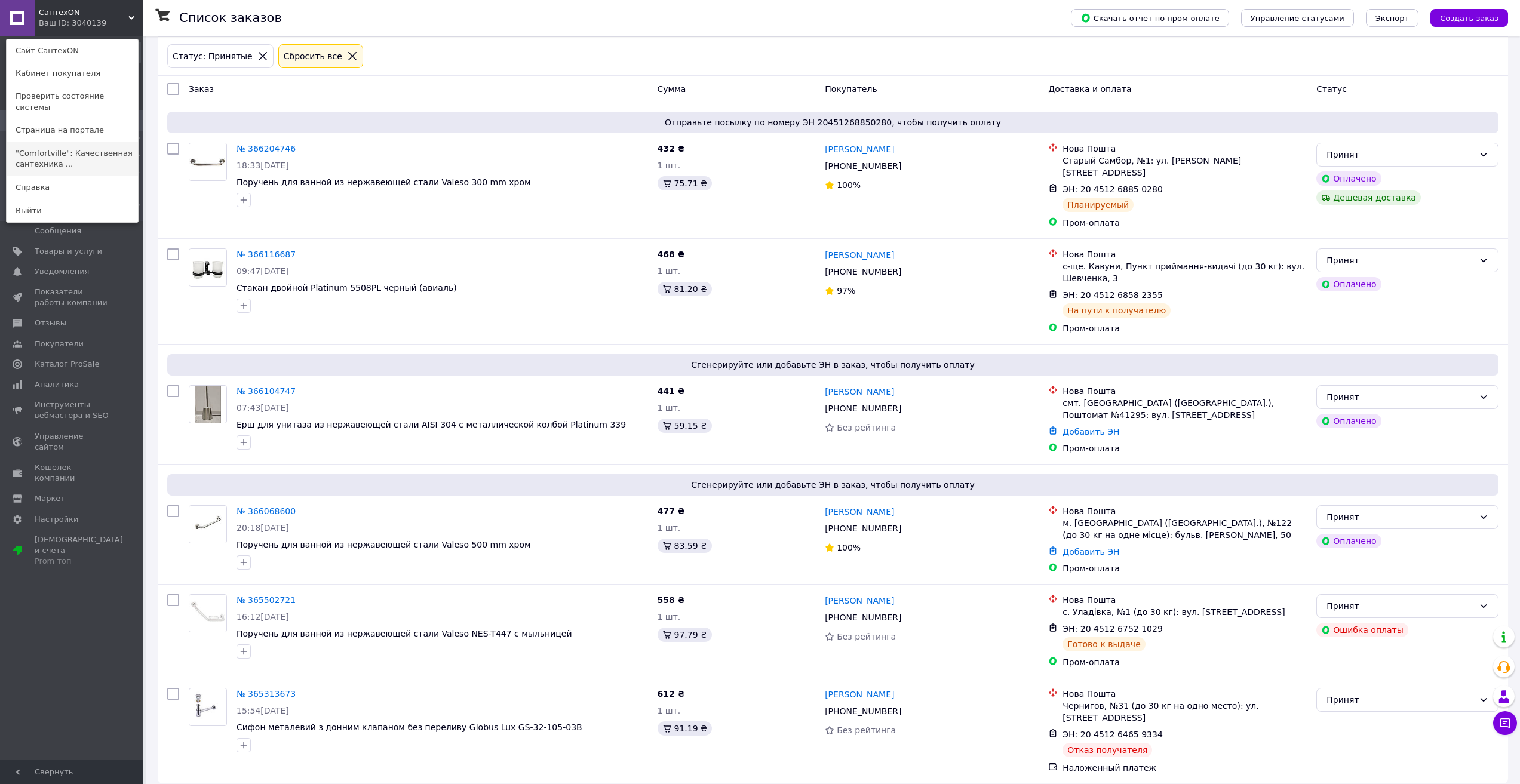
click at [45, 145] on link ""Comfortville": Качественная сантехника ..." at bounding box center [72, 159] width 132 height 33
